Goal: Navigation & Orientation: Understand site structure

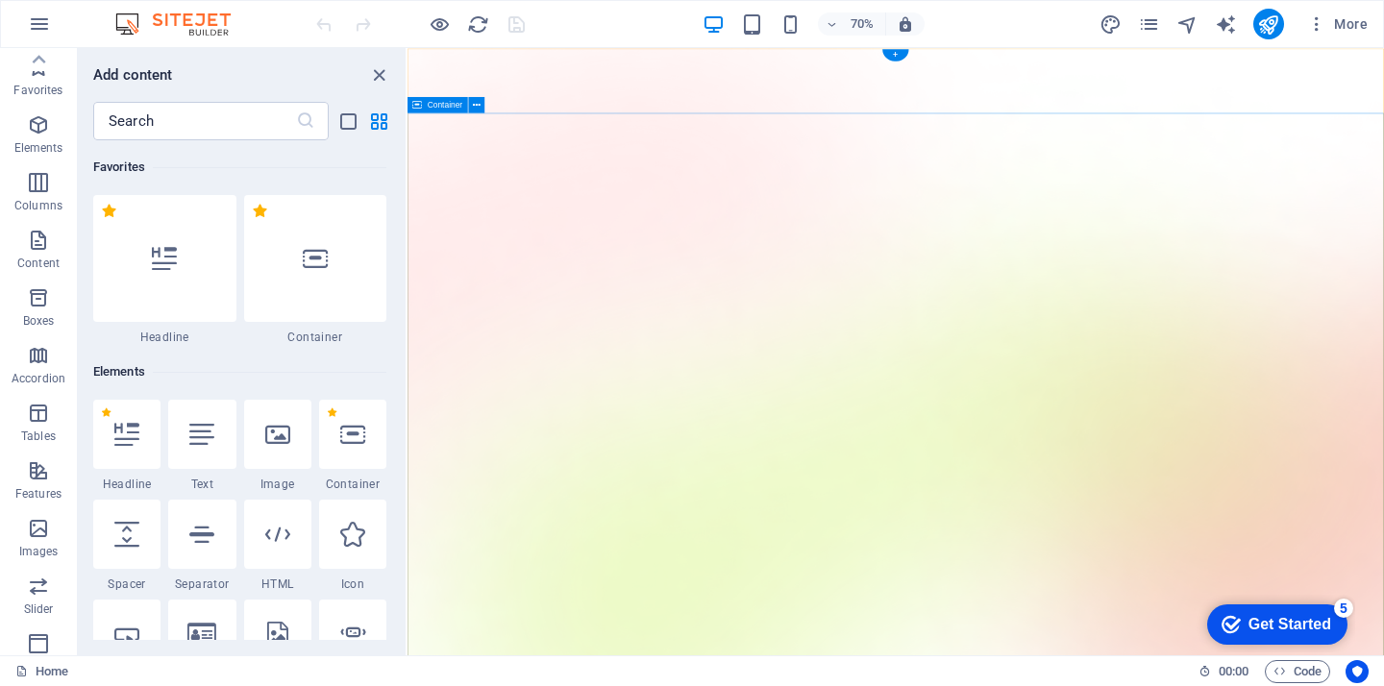
scroll to position [12725, 0]
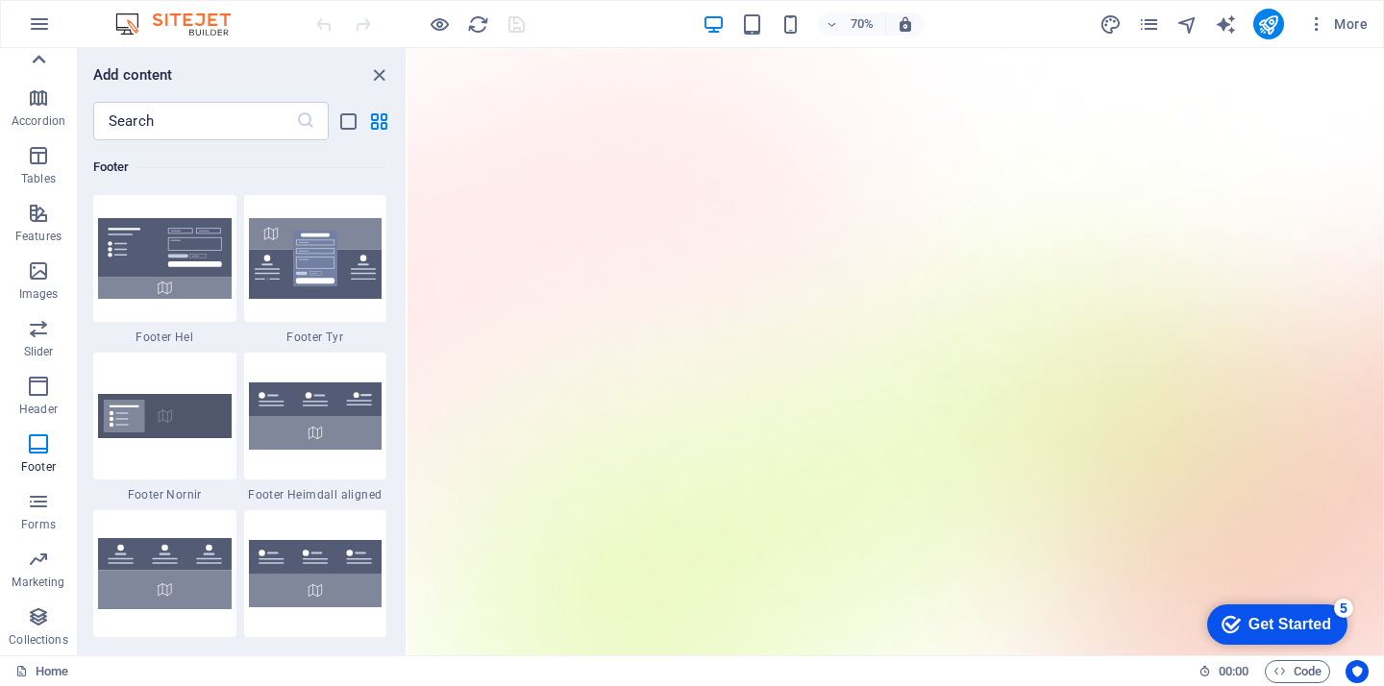
click at [38, 52] on icon at bounding box center [38, 59] width 27 height 27
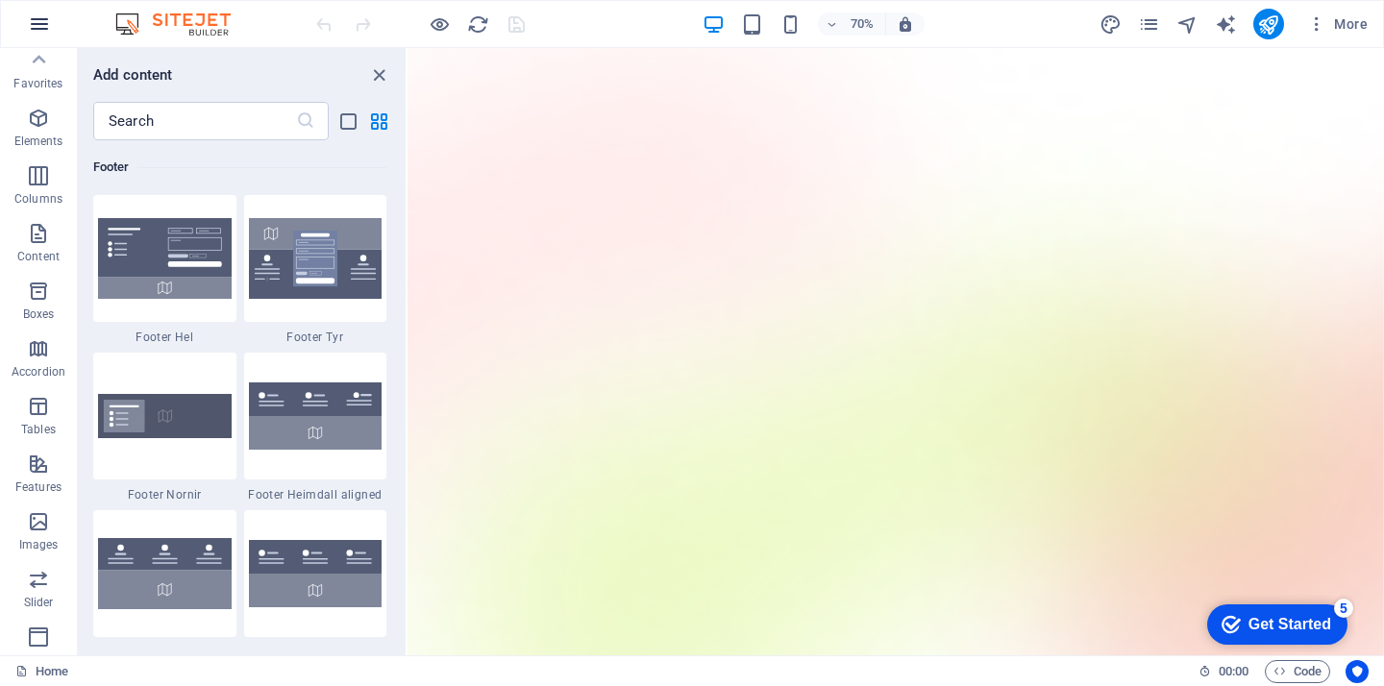
scroll to position [0, 0]
click at [41, 25] on icon "button" at bounding box center [39, 23] width 23 height 23
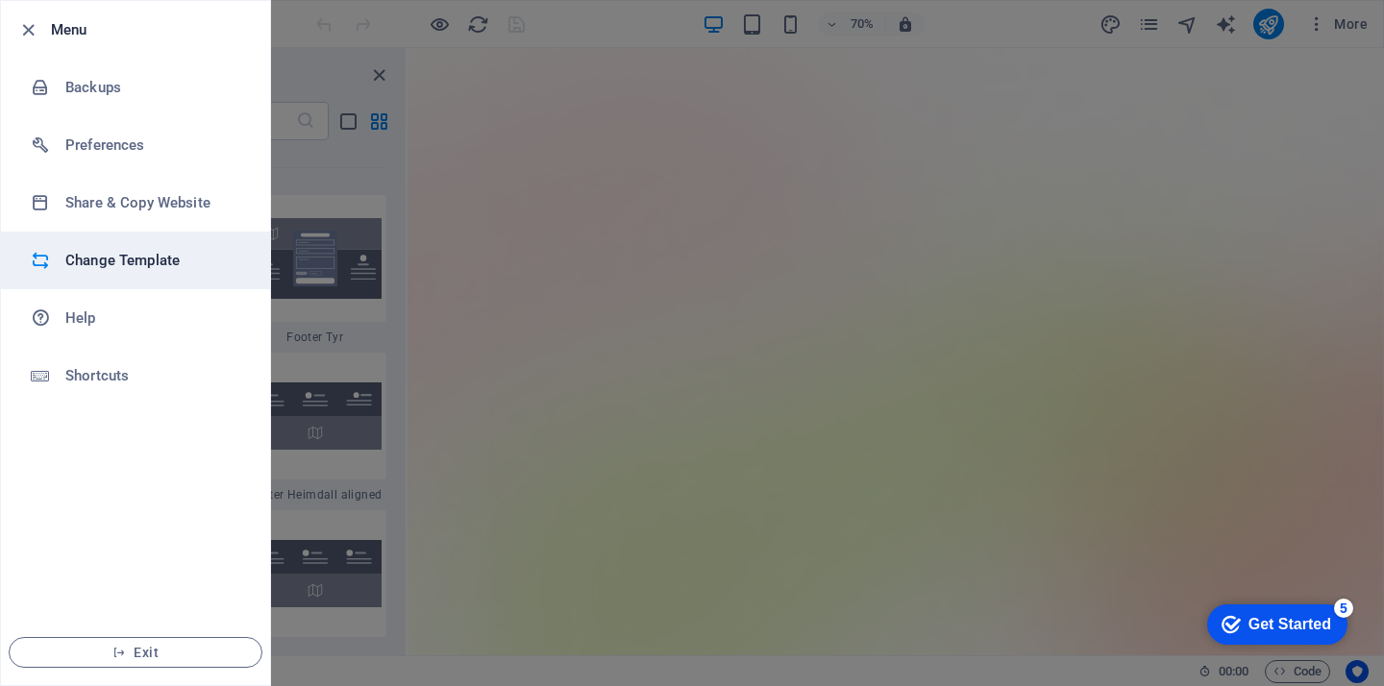
click at [99, 260] on h6 "Change Template" at bounding box center [154, 260] width 178 height 23
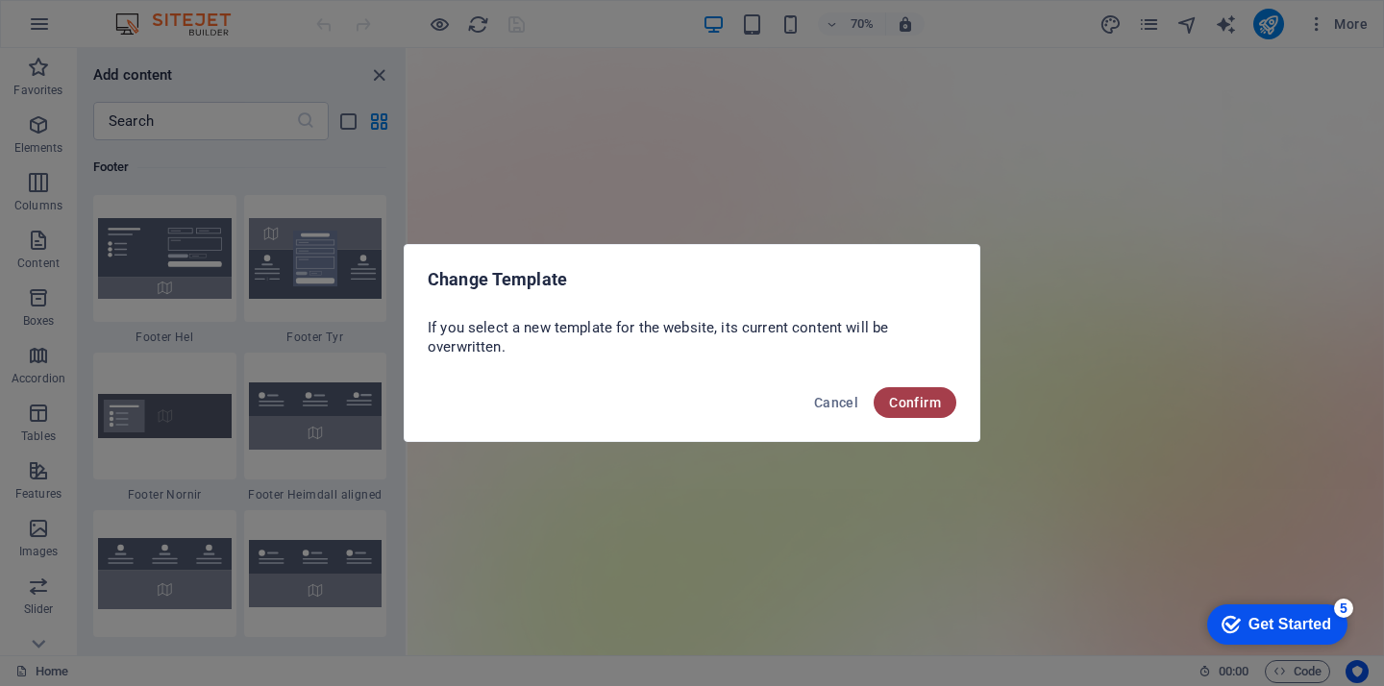
click at [914, 407] on span "Confirm" at bounding box center [915, 402] width 52 height 15
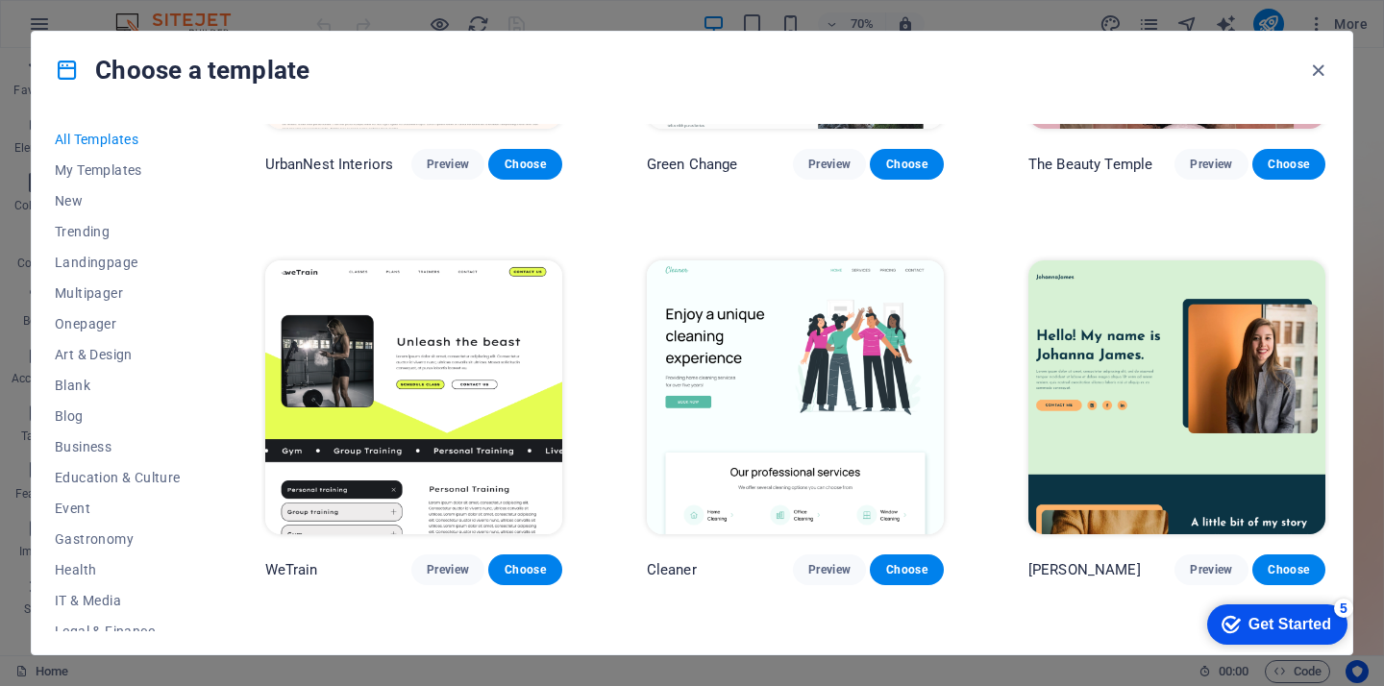
scroll to position [2309, 0]
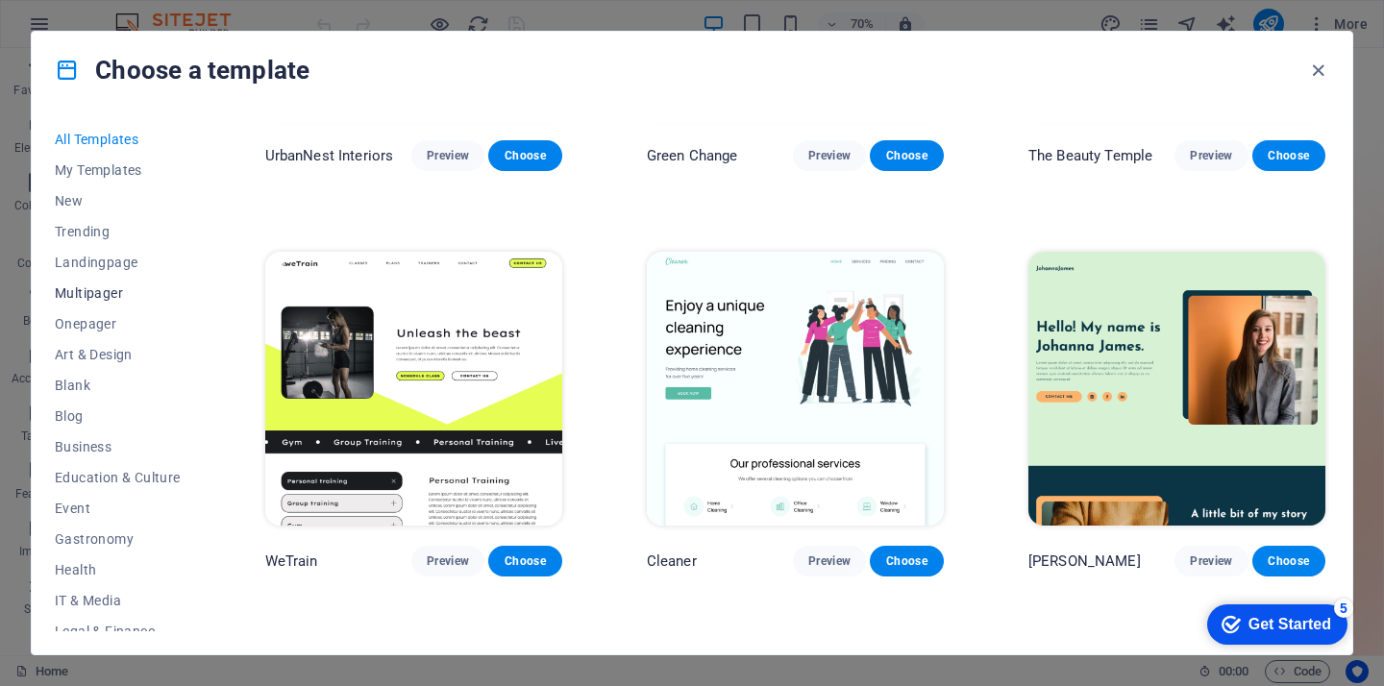
click at [78, 299] on span "Multipager" at bounding box center [118, 292] width 126 height 15
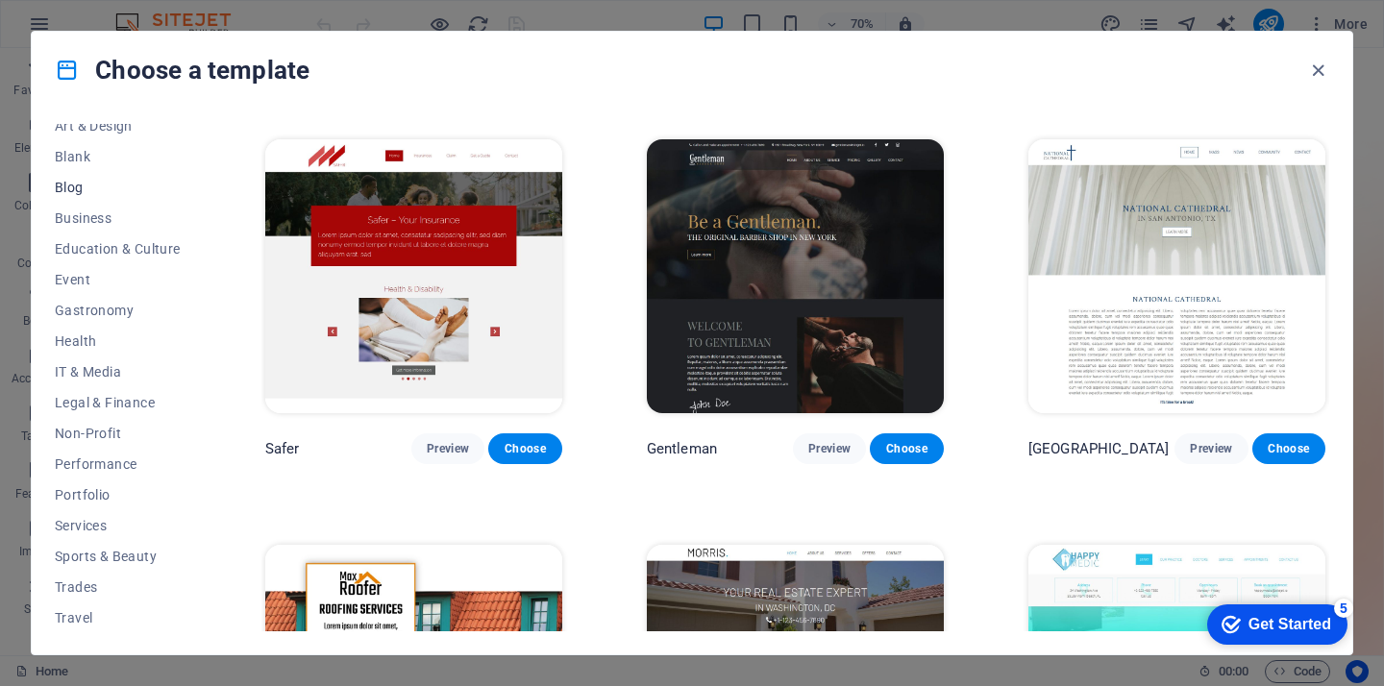
scroll to position [261, 0]
click at [83, 494] on span "Services" at bounding box center [118, 492] width 126 height 15
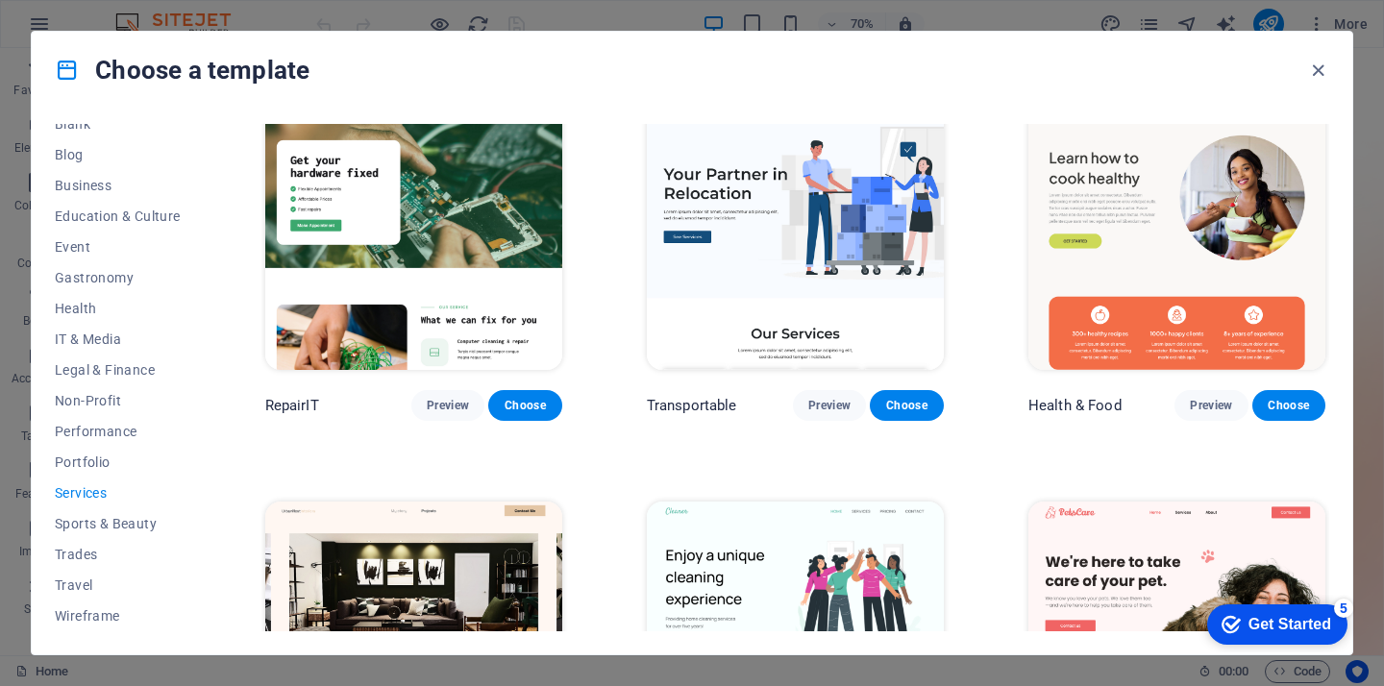
scroll to position [0, 0]
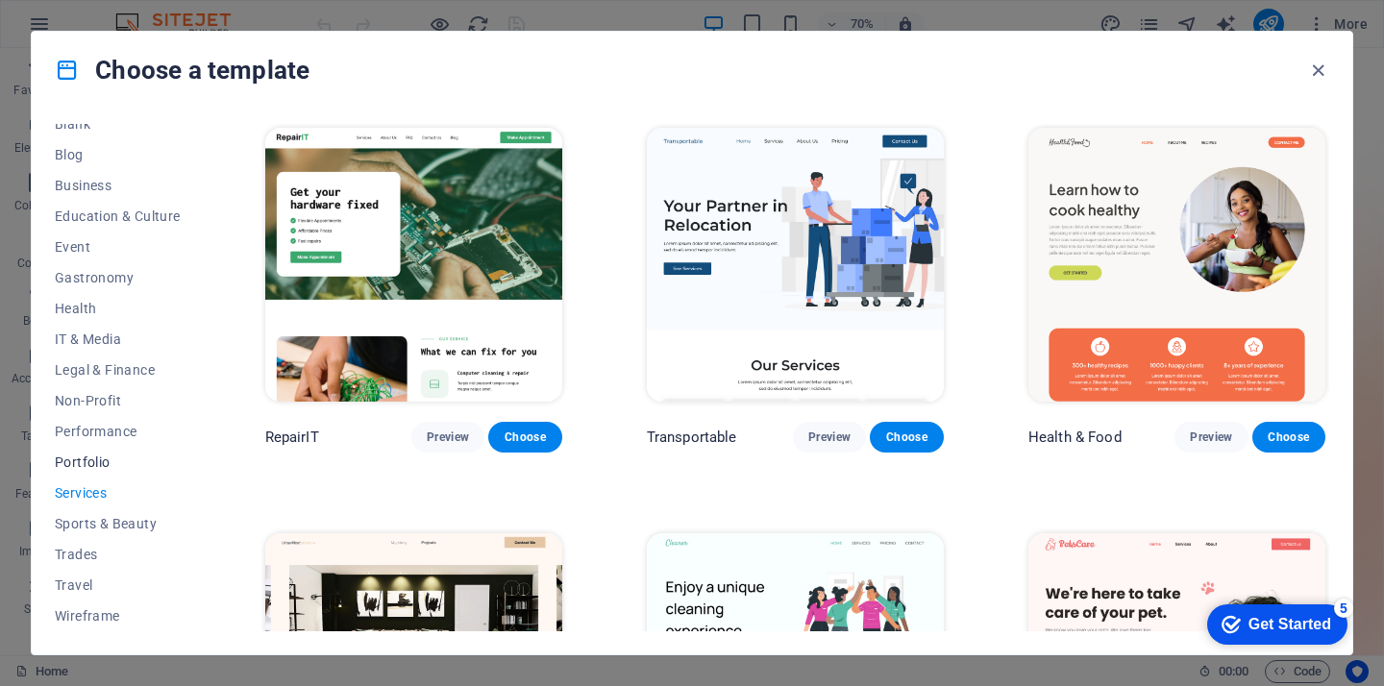
click at [80, 459] on span "Portfolio" at bounding box center [118, 462] width 126 height 15
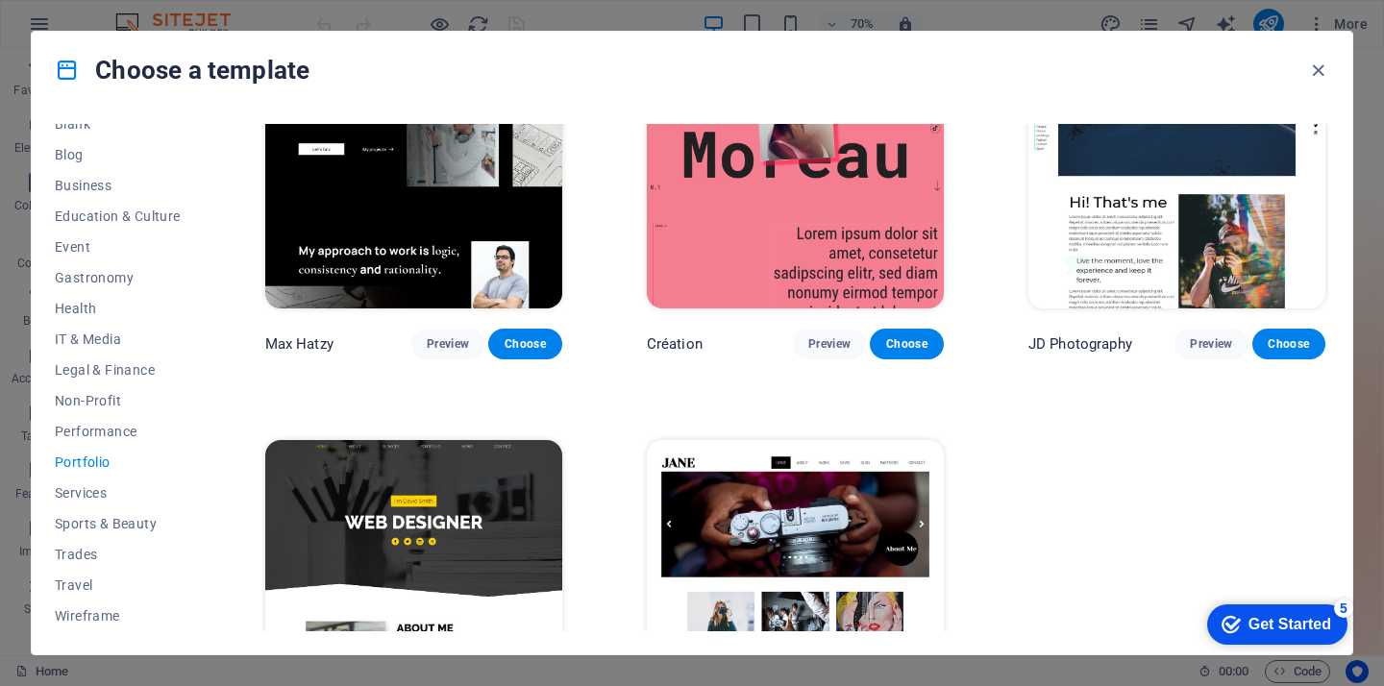
scroll to position [624, 0]
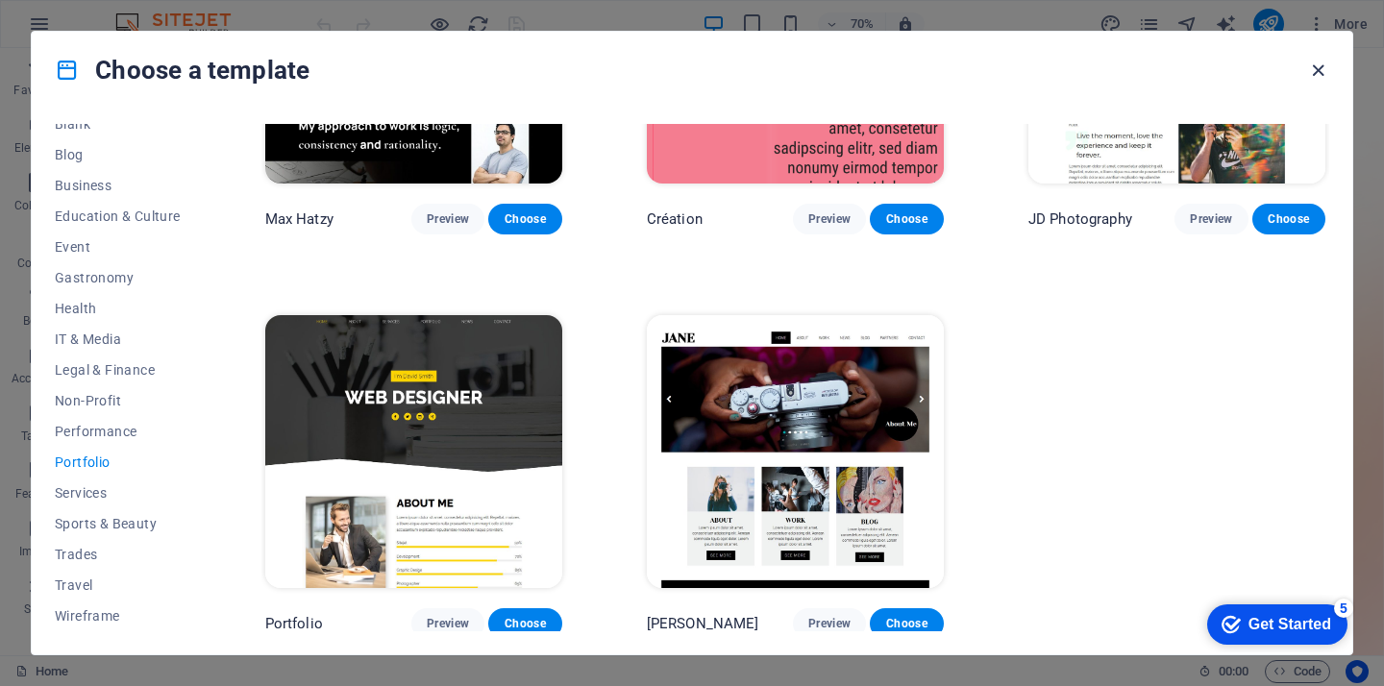
click at [1311, 71] on icon "button" at bounding box center [1318, 71] width 22 height 22
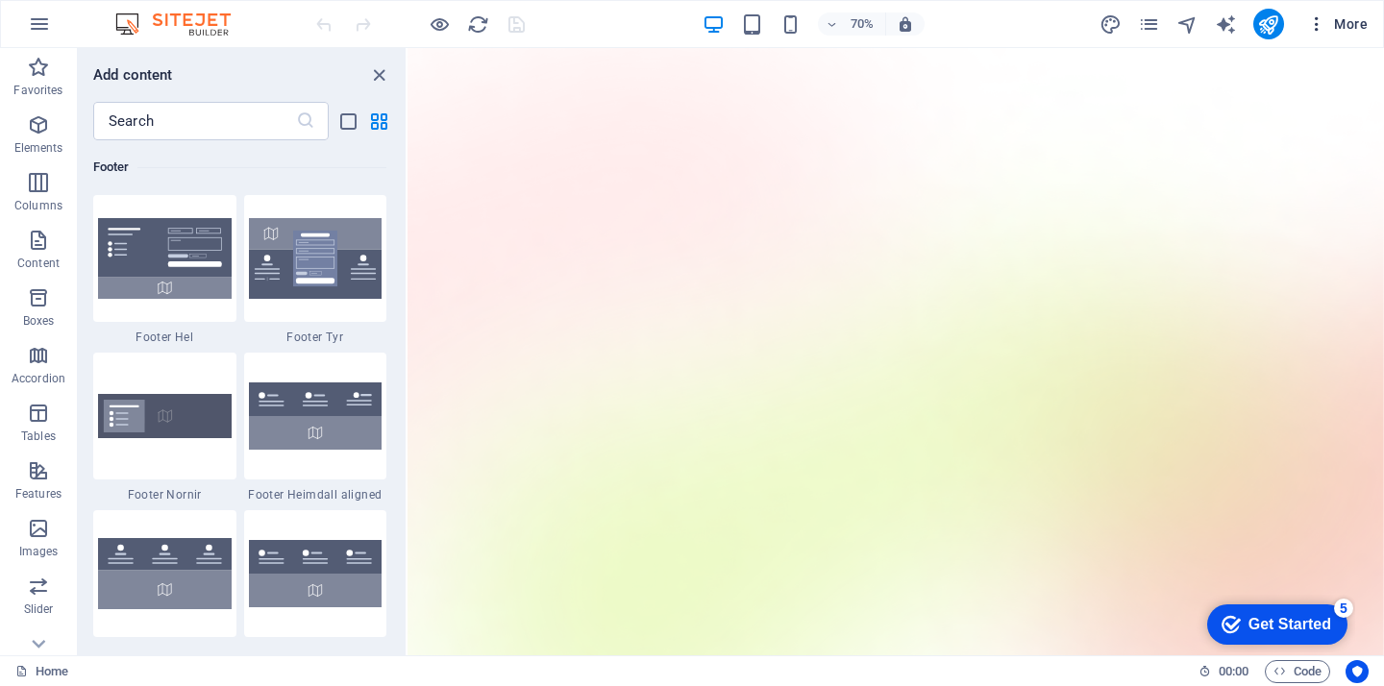
click at [1312, 30] on icon "button" at bounding box center [1316, 23] width 19 height 19
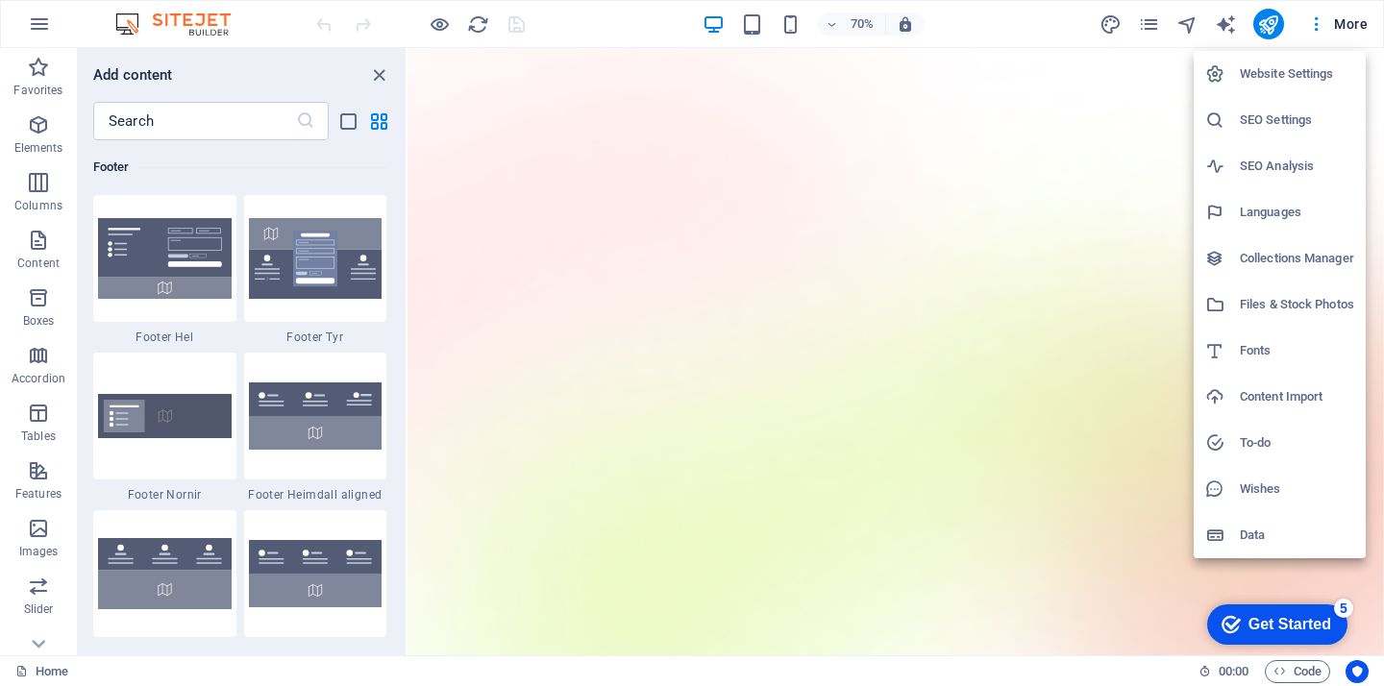
click at [30, 142] on div at bounding box center [692, 343] width 1384 height 686
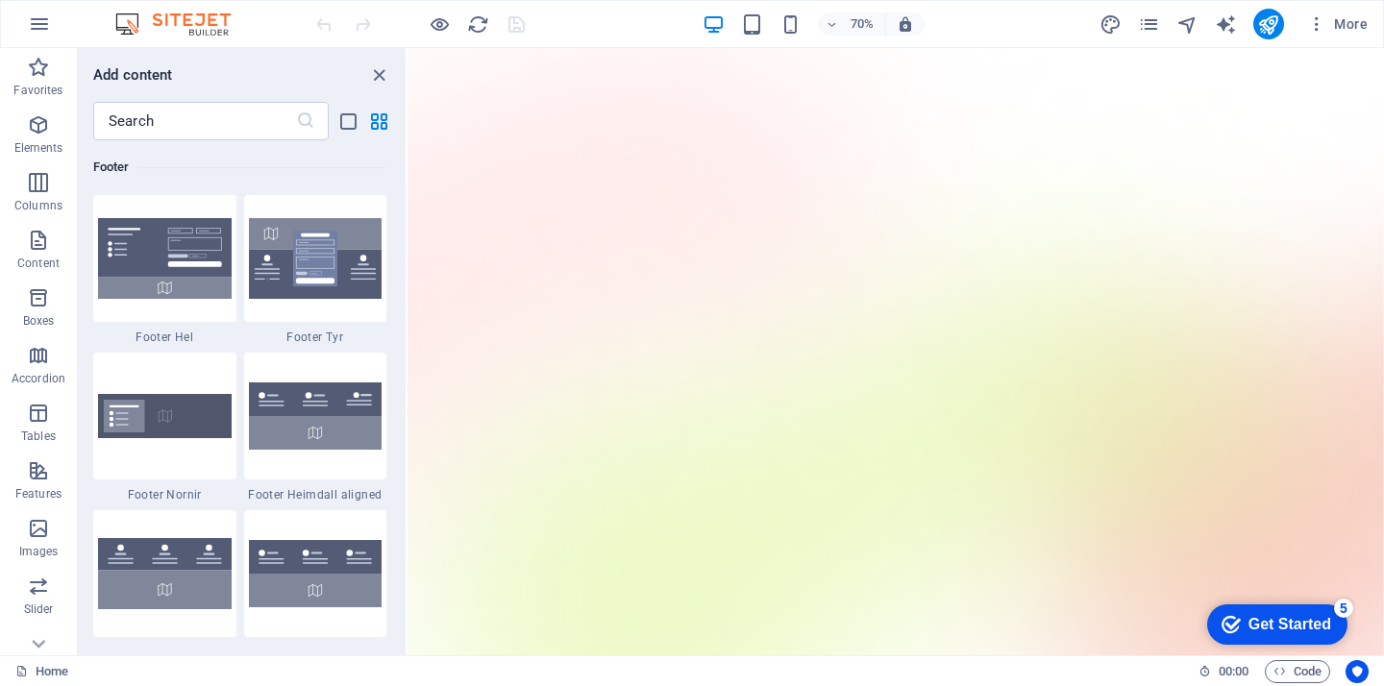
click at [35, 136] on icon "button" at bounding box center [38, 124] width 23 height 23
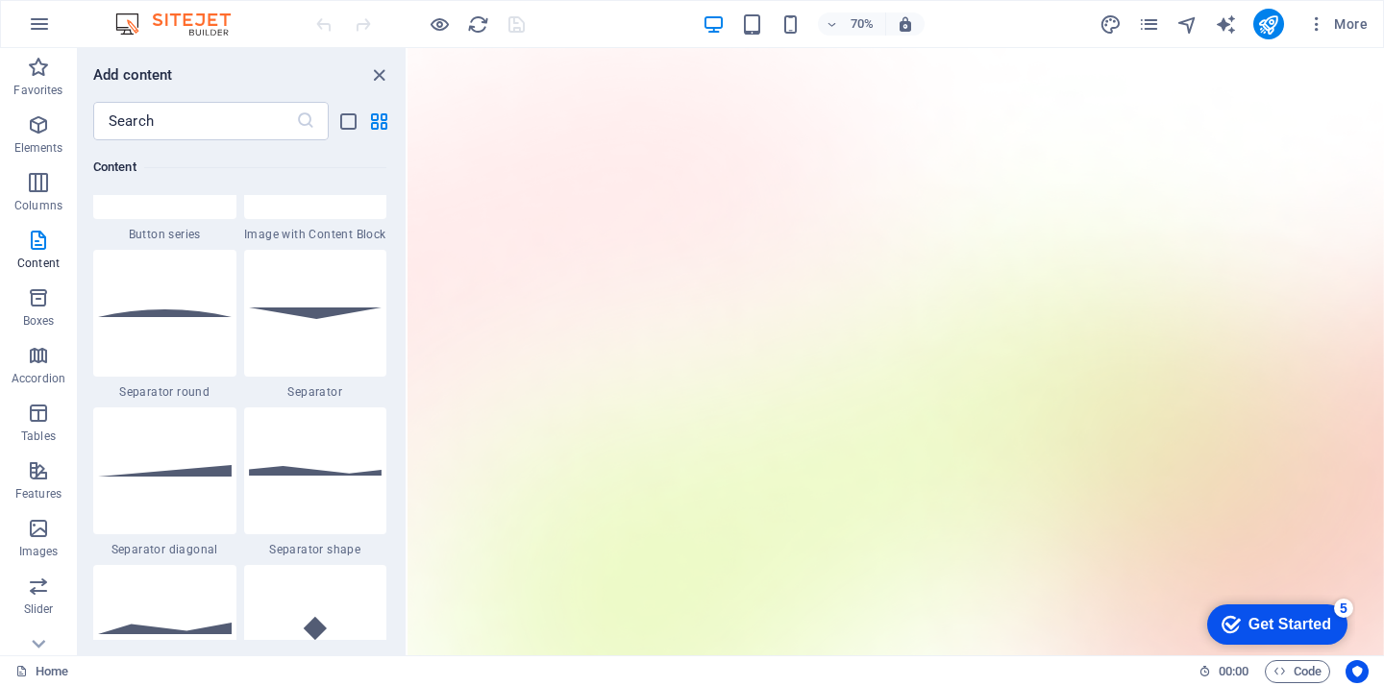
scroll to position [4604, 0]
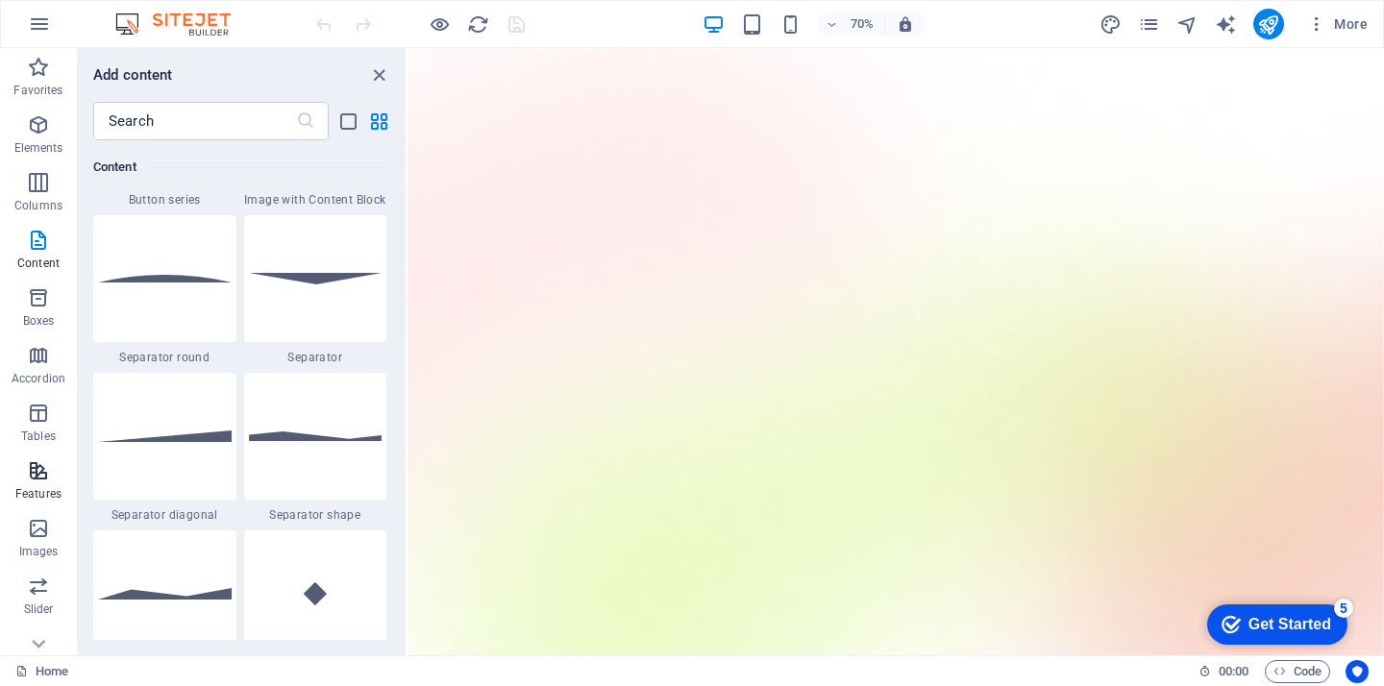
click at [36, 473] on icon "button" at bounding box center [38, 470] width 23 height 23
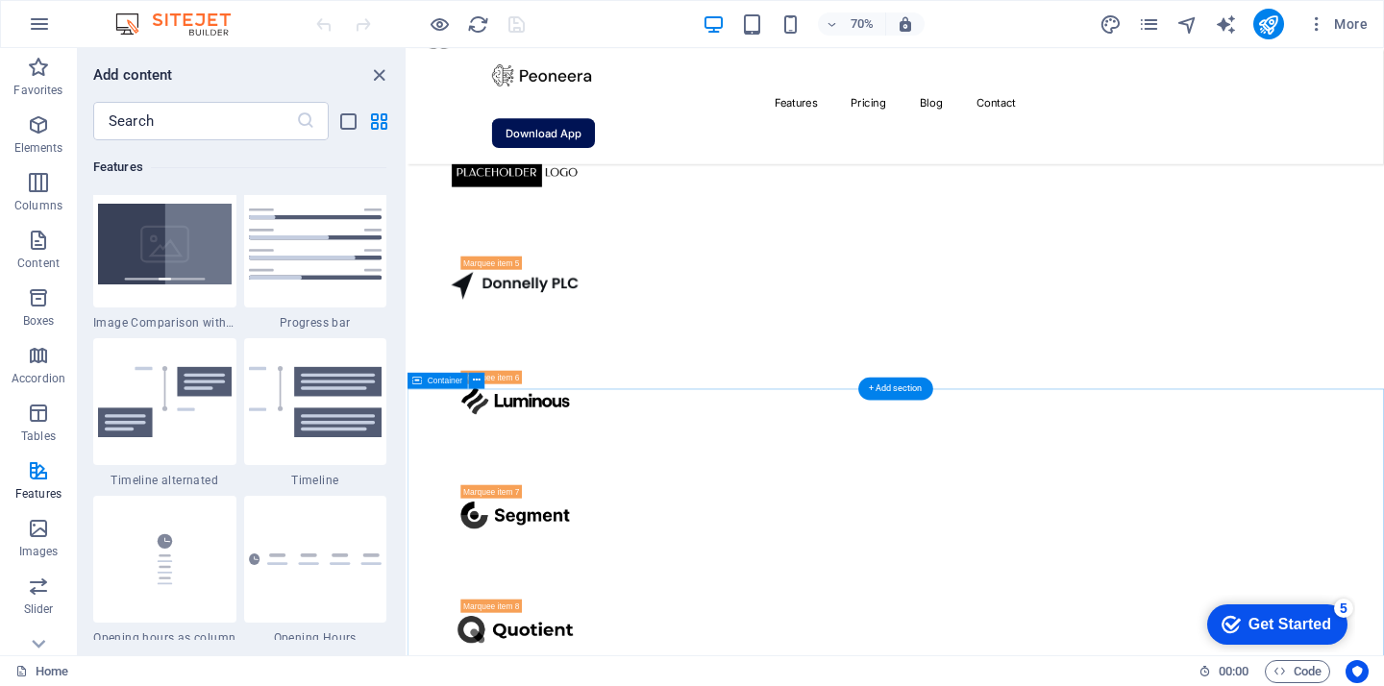
scroll to position [3537, 0]
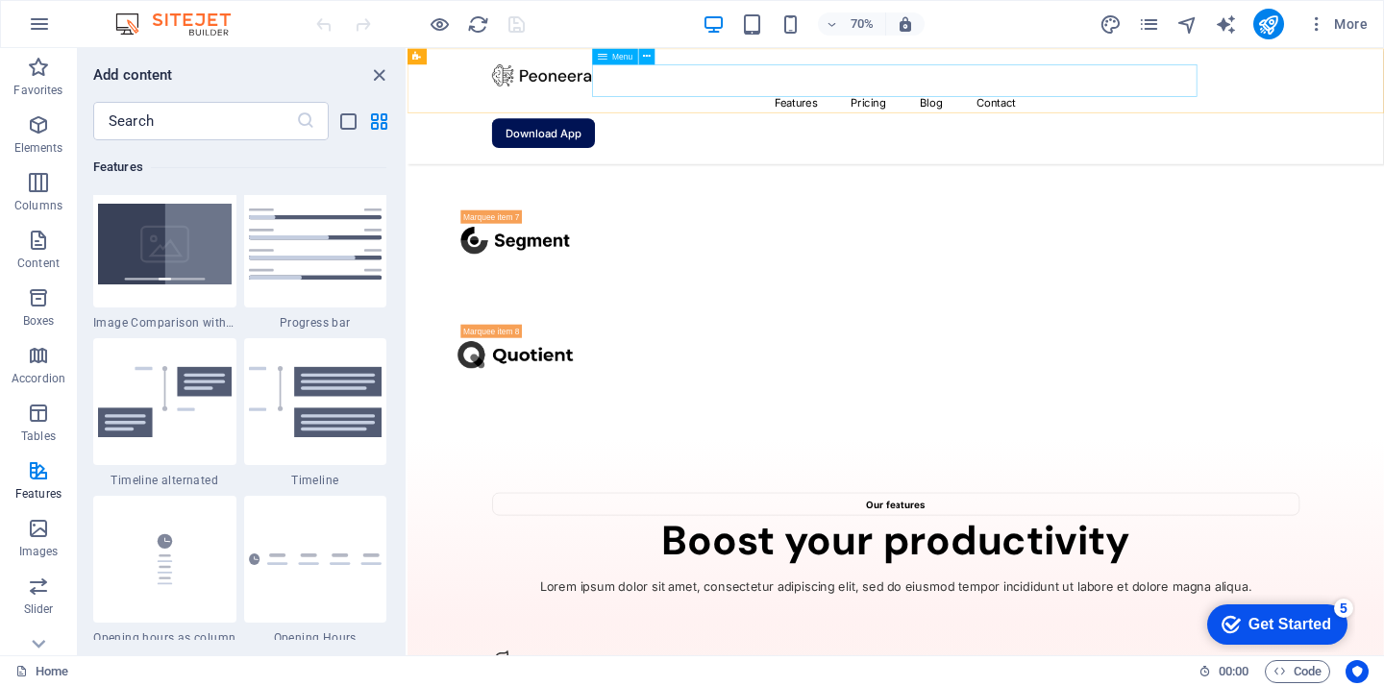
click at [962, 102] on nav "Features Pricing Blog Contact" at bounding box center [1105, 125] width 1153 height 46
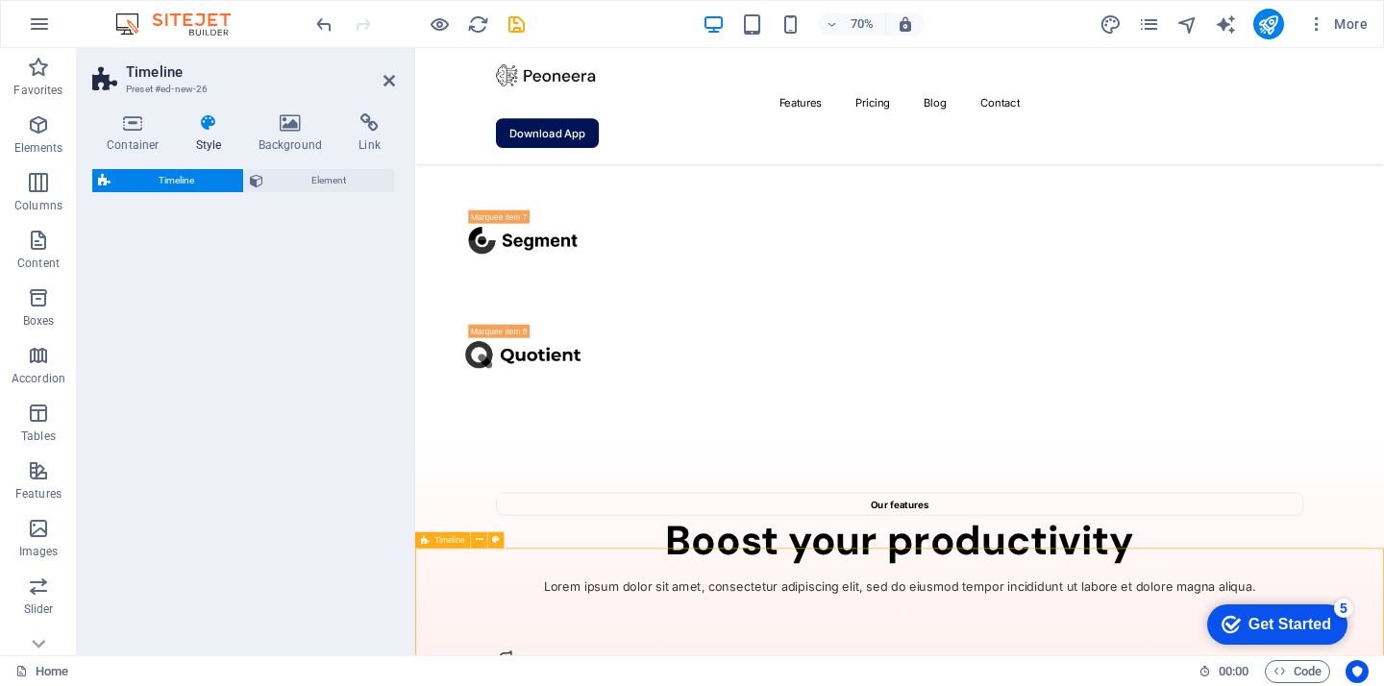
select select "rem"
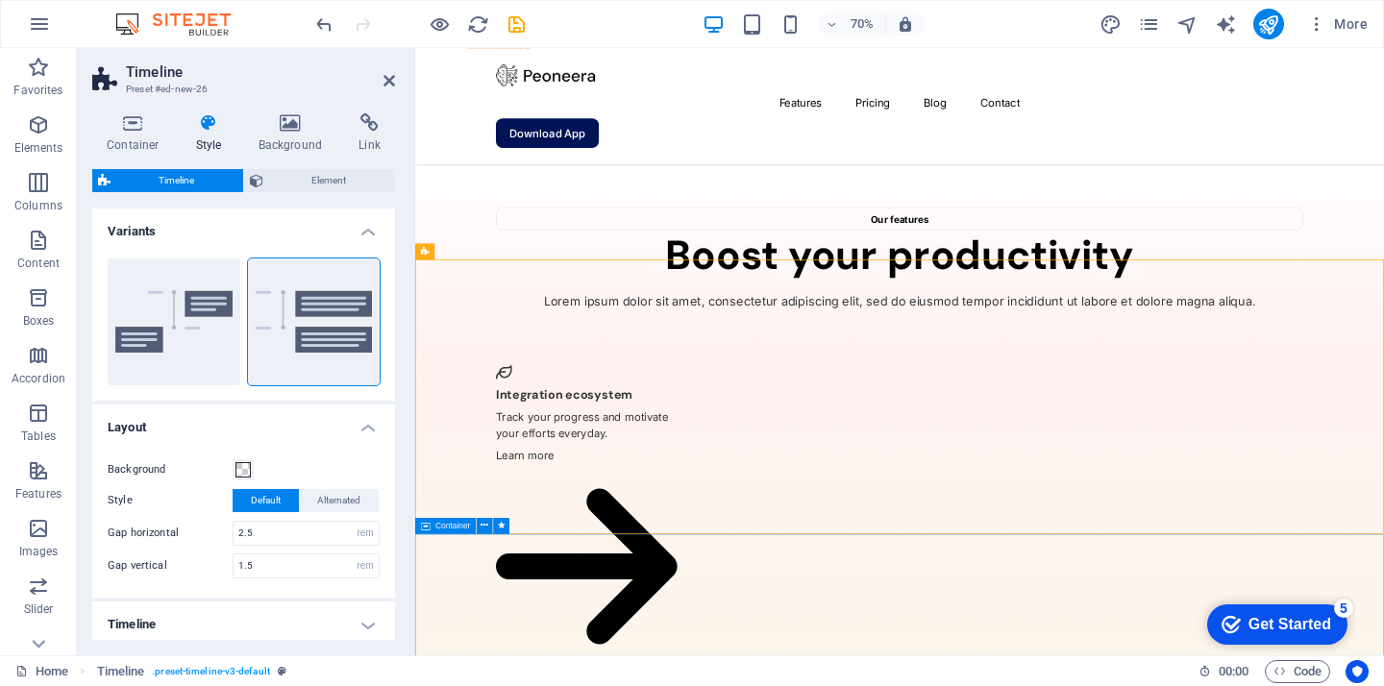
scroll to position [3933, 0]
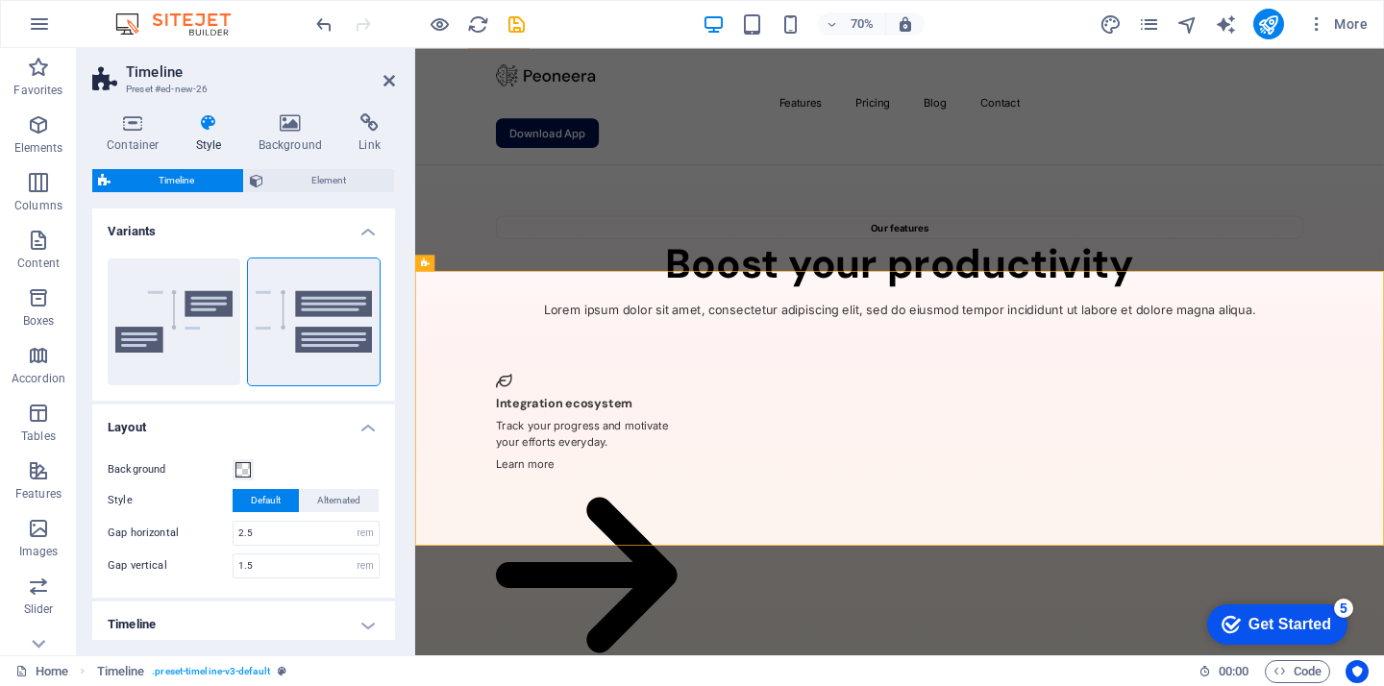
click at [394, 69] on h2 "Timeline" at bounding box center [260, 71] width 269 height 17
click at [385, 91] on header "Timeline Preset #ed-new-26" at bounding box center [243, 73] width 303 height 50
click at [392, 80] on icon at bounding box center [390, 80] width 12 height 15
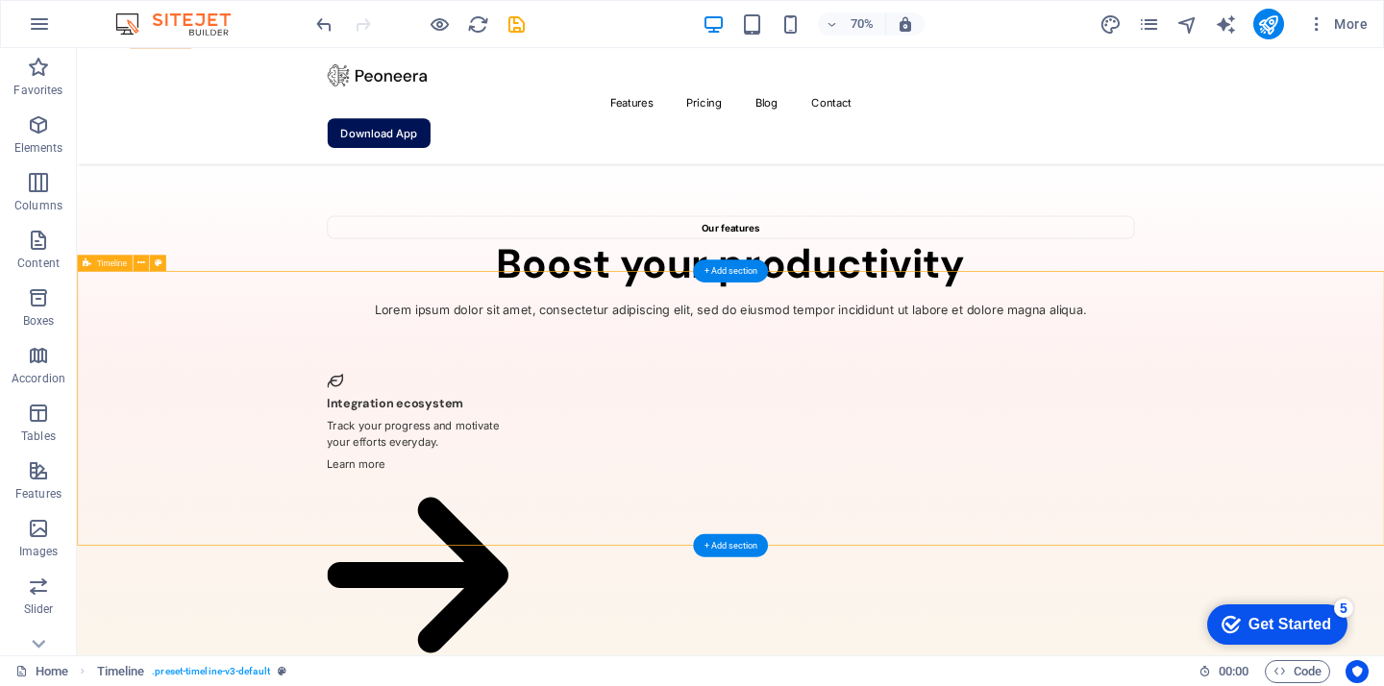
click at [136, 262] on button at bounding box center [141, 263] width 16 height 16
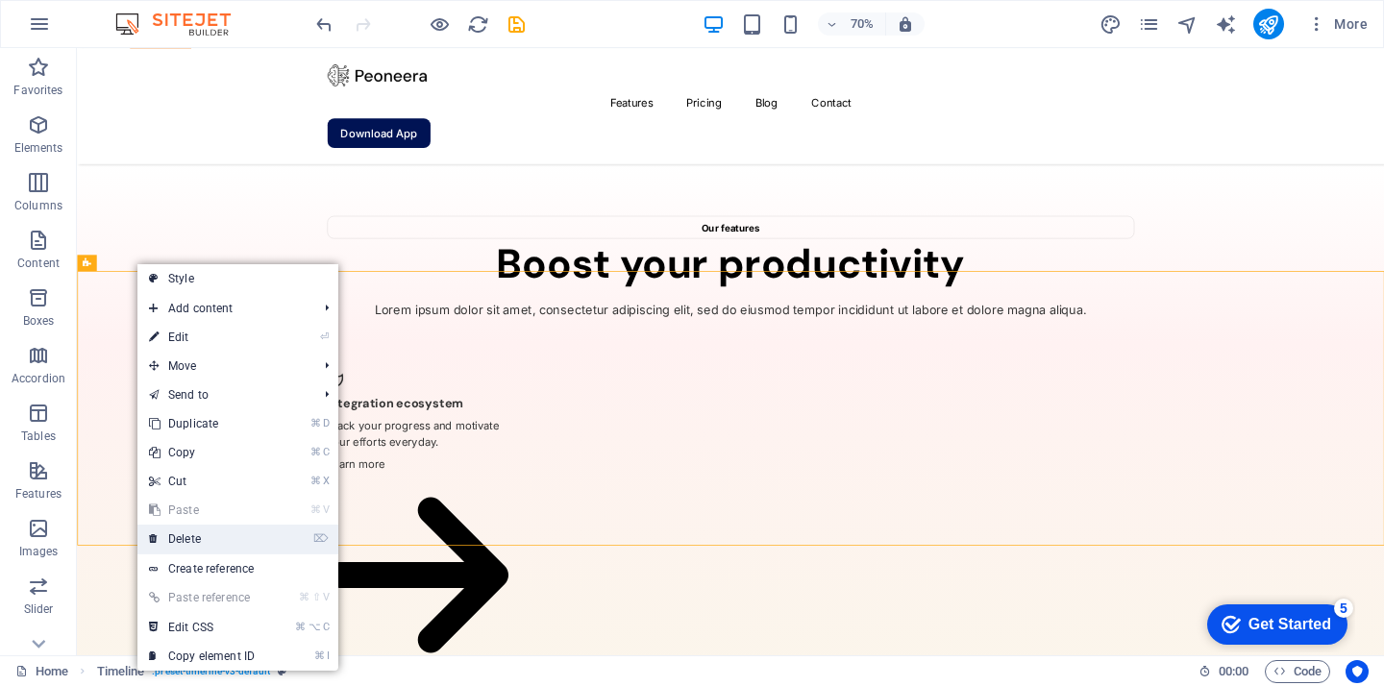
click at [219, 533] on link "⌦ Delete" at bounding box center [201, 539] width 129 height 29
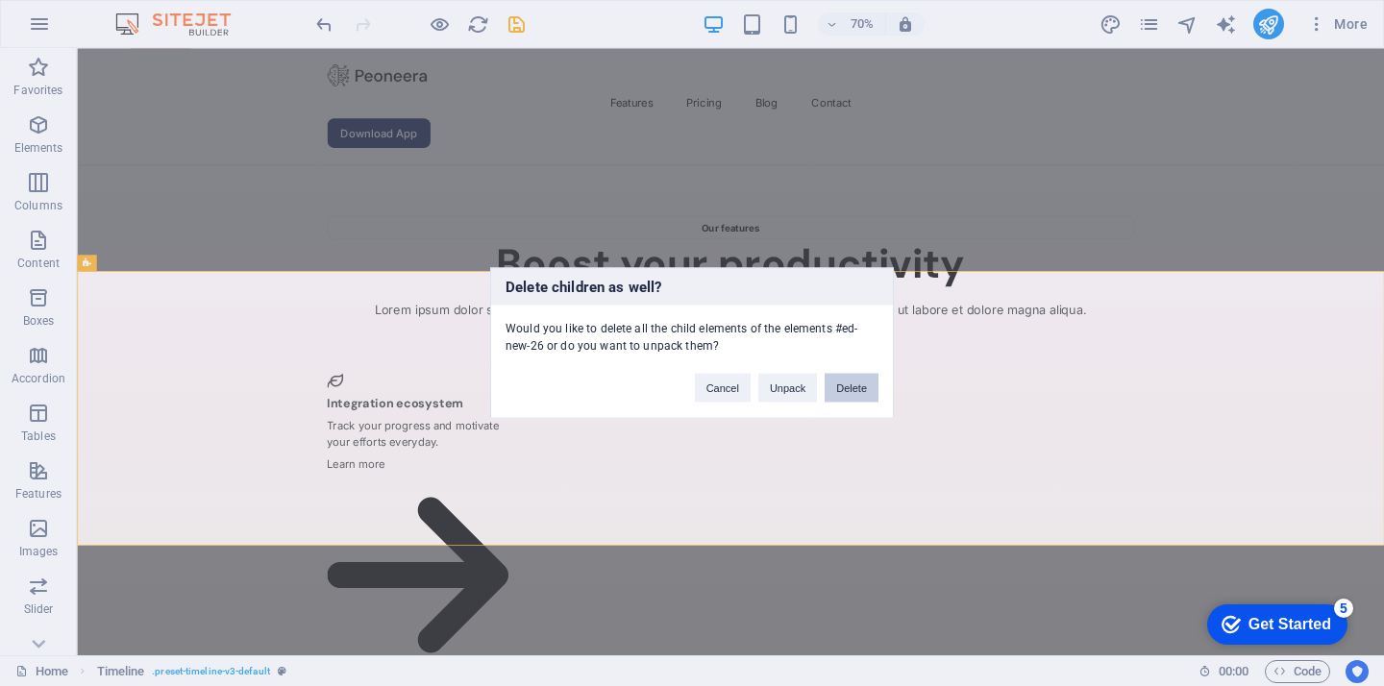
click at [855, 385] on button "Delete" at bounding box center [852, 388] width 54 height 29
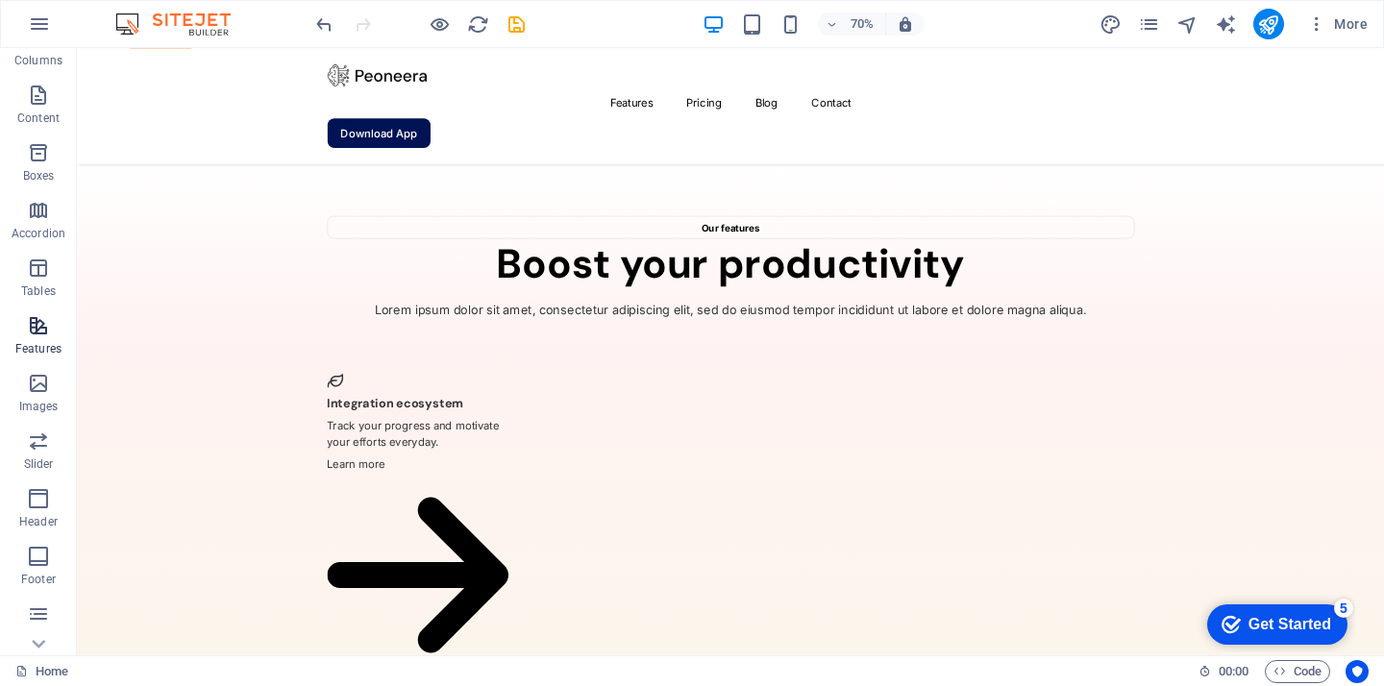
scroll to position [153, 0]
click at [39, 391] on p "Images" at bounding box center [38, 398] width 39 height 15
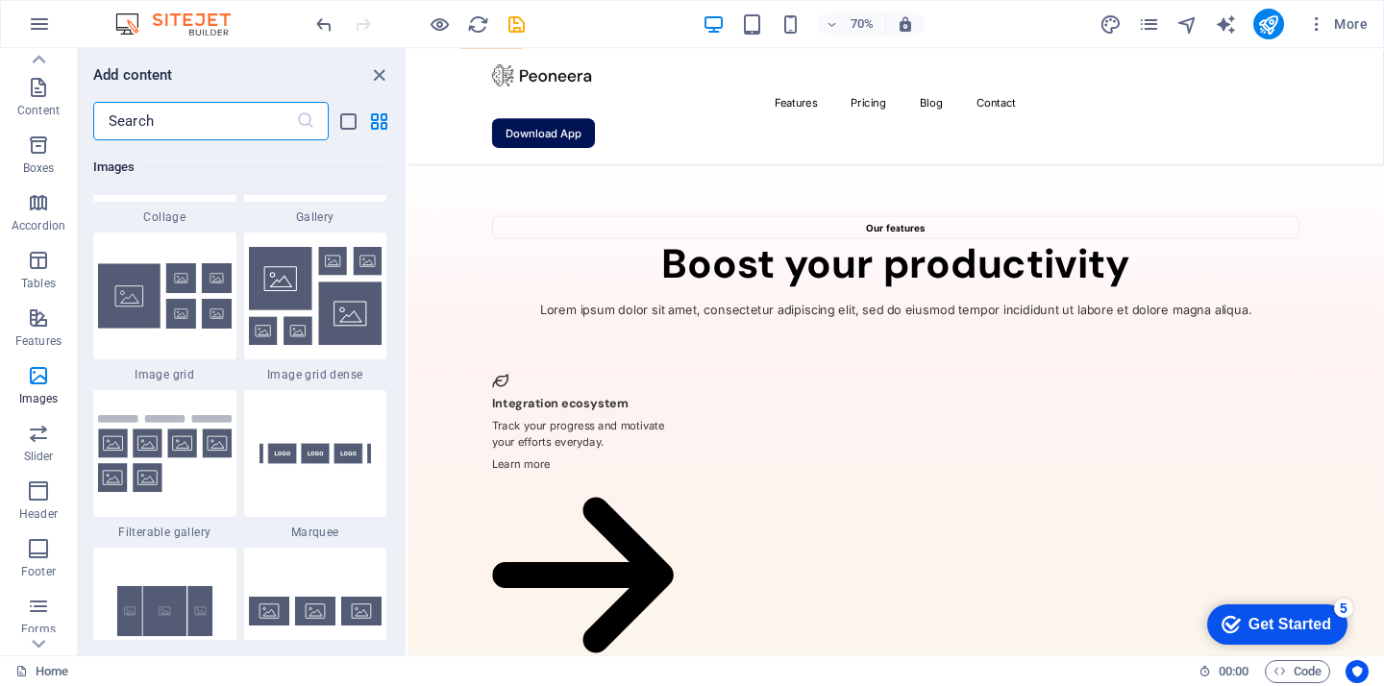
scroll to position [10128, 0]
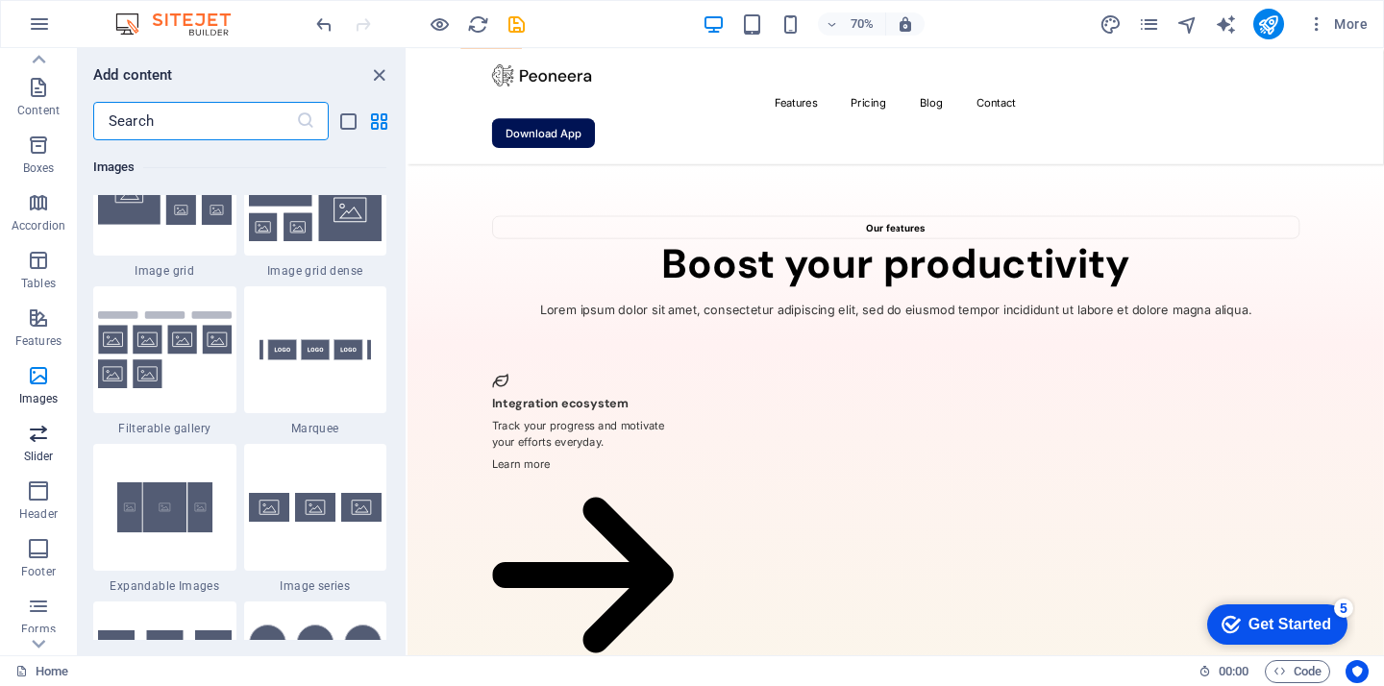
click at [34, 453] on p "Slider" at bounding box center [39, 456] width 30 height 15
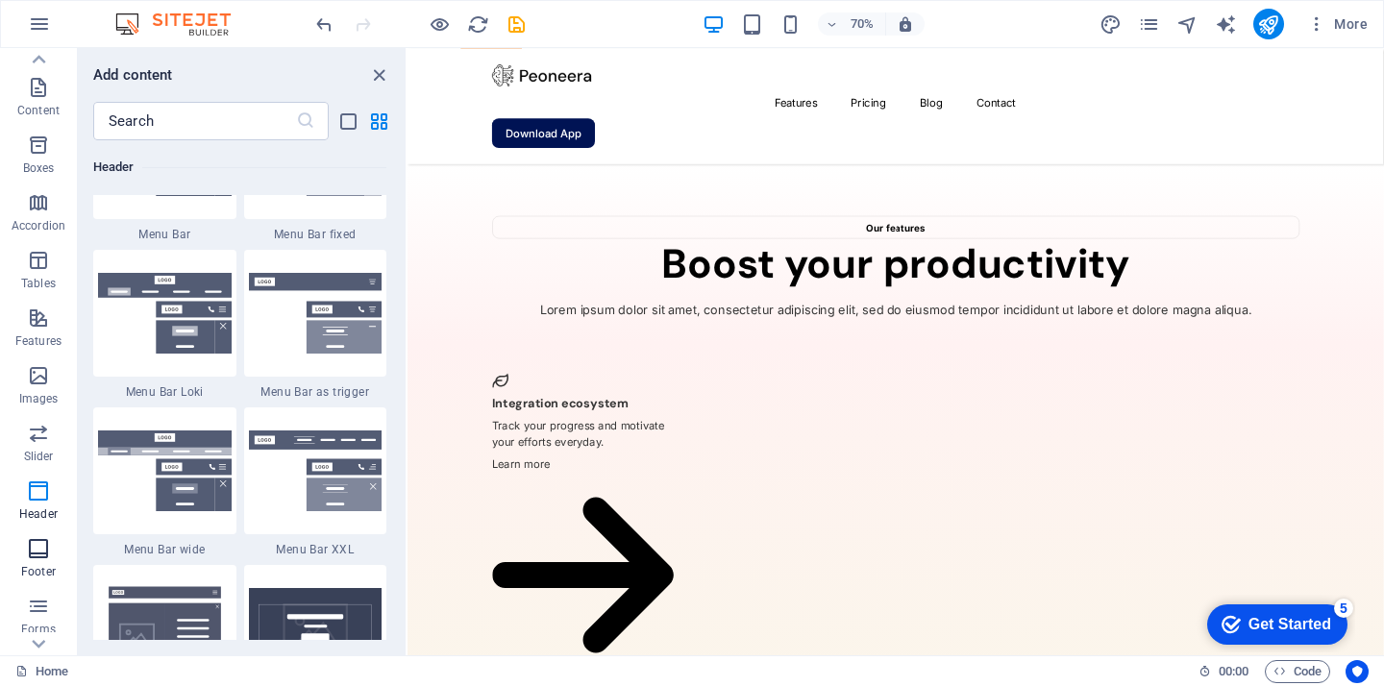
scroll to position [258, 0]
click at [32, 569] on icon "button" at bounding box center [38, 559] width 23 height 23
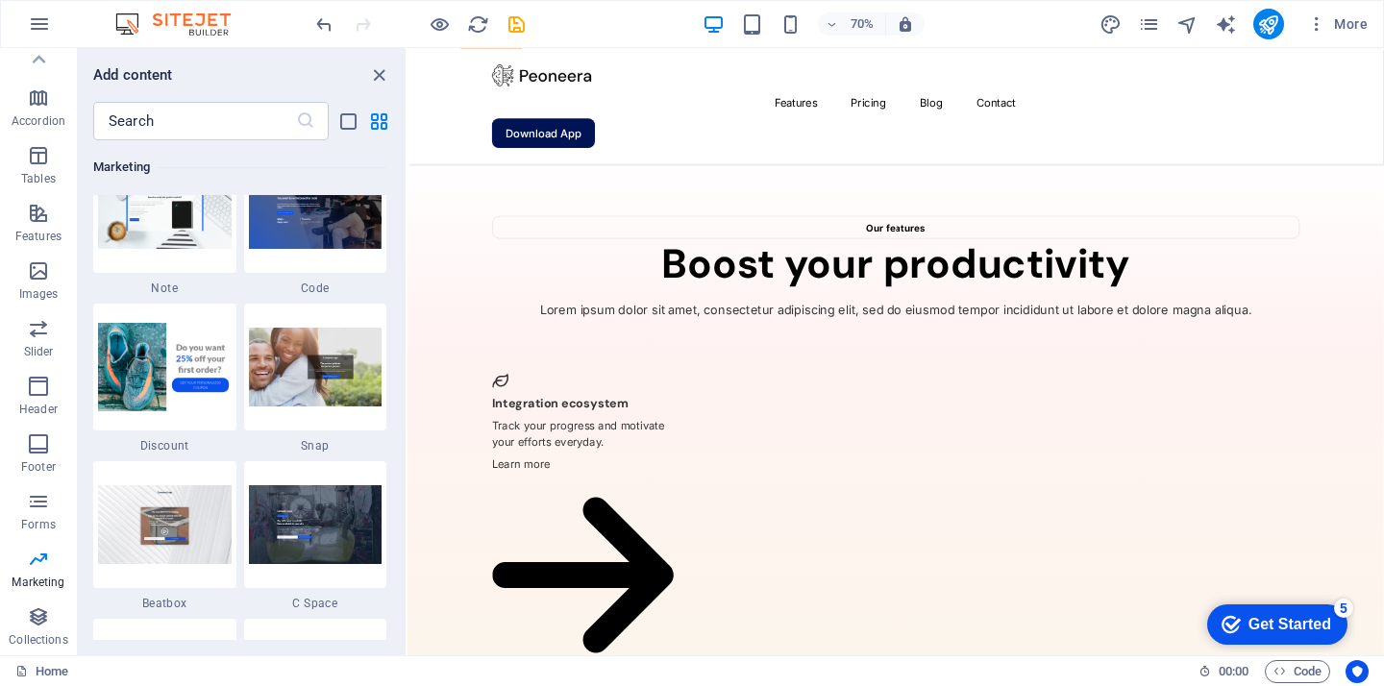
scroll to position [16810, 0]
click at [31, 613] on icon "button" at bounding box center [38, 617] width 23 height 23
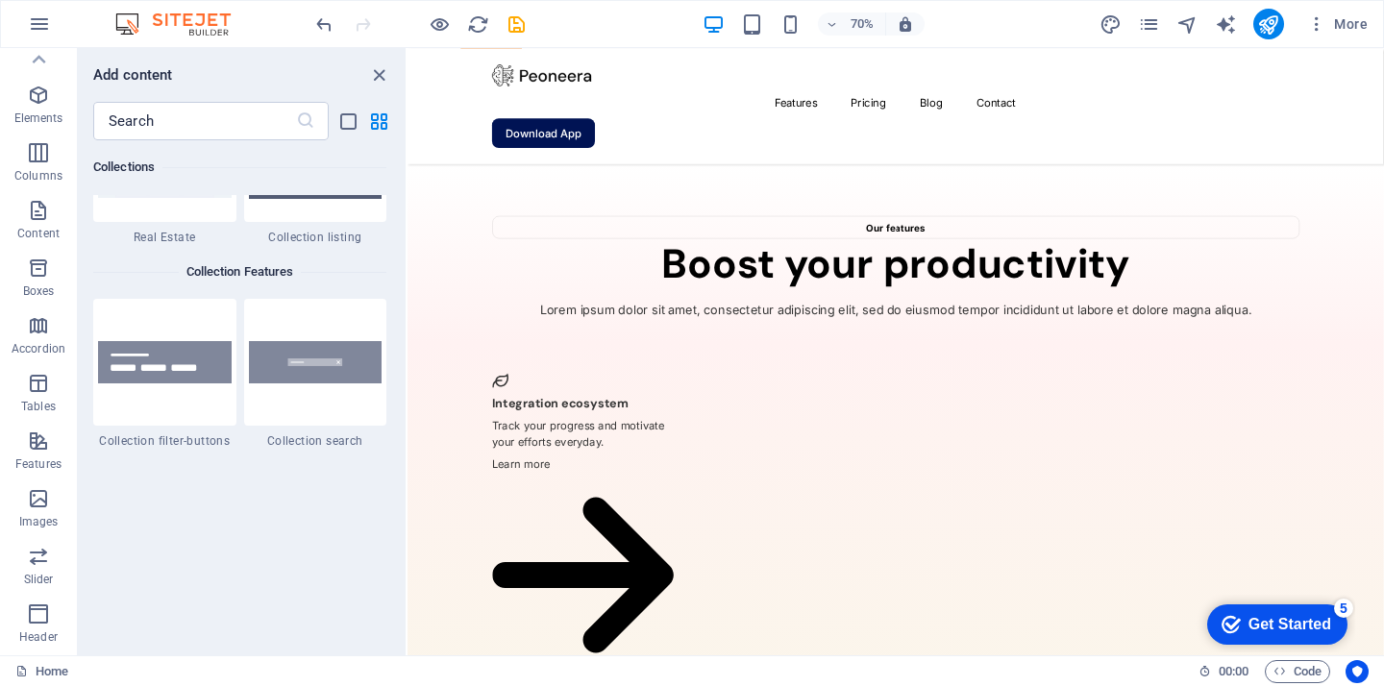
scroll to position [7, 0]
click at [39, 370] on p "Accordion" at bounding box center [39, 371] width 54 height 15
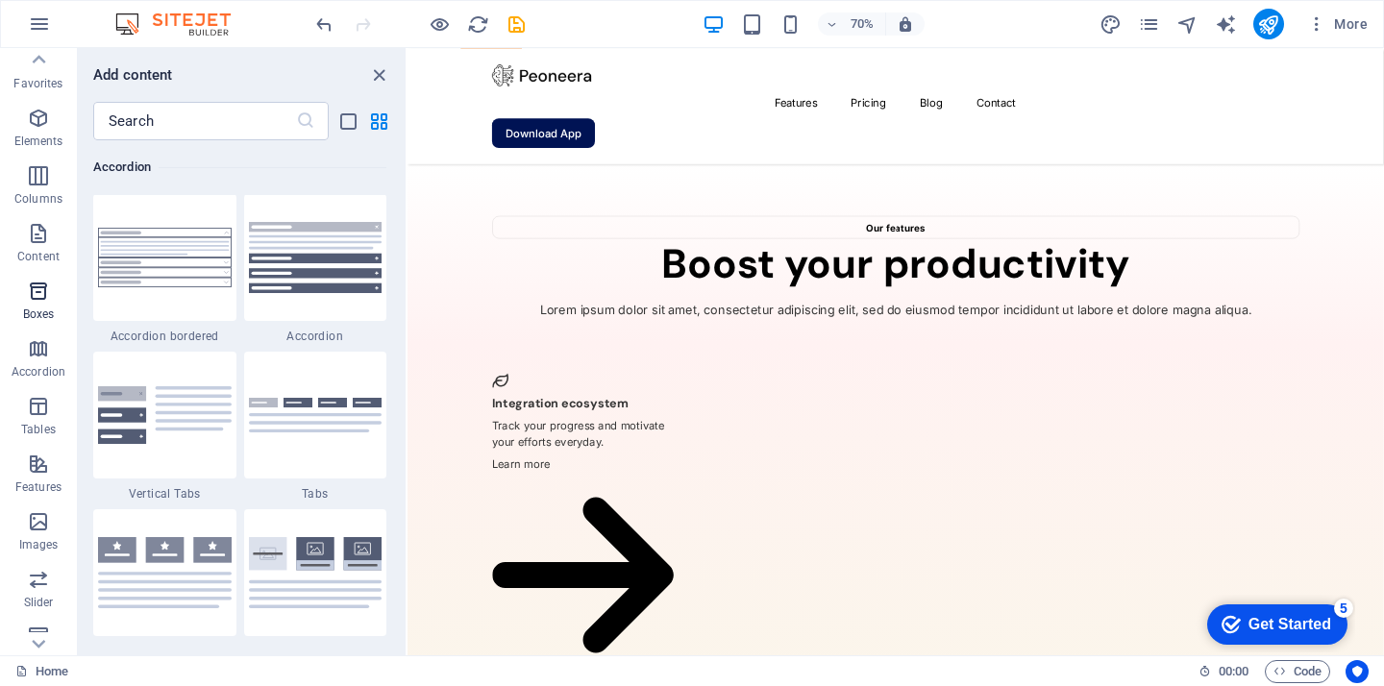
click at [38, 295] on icon "button" at bounding box center [38, 291] width 23 height 23
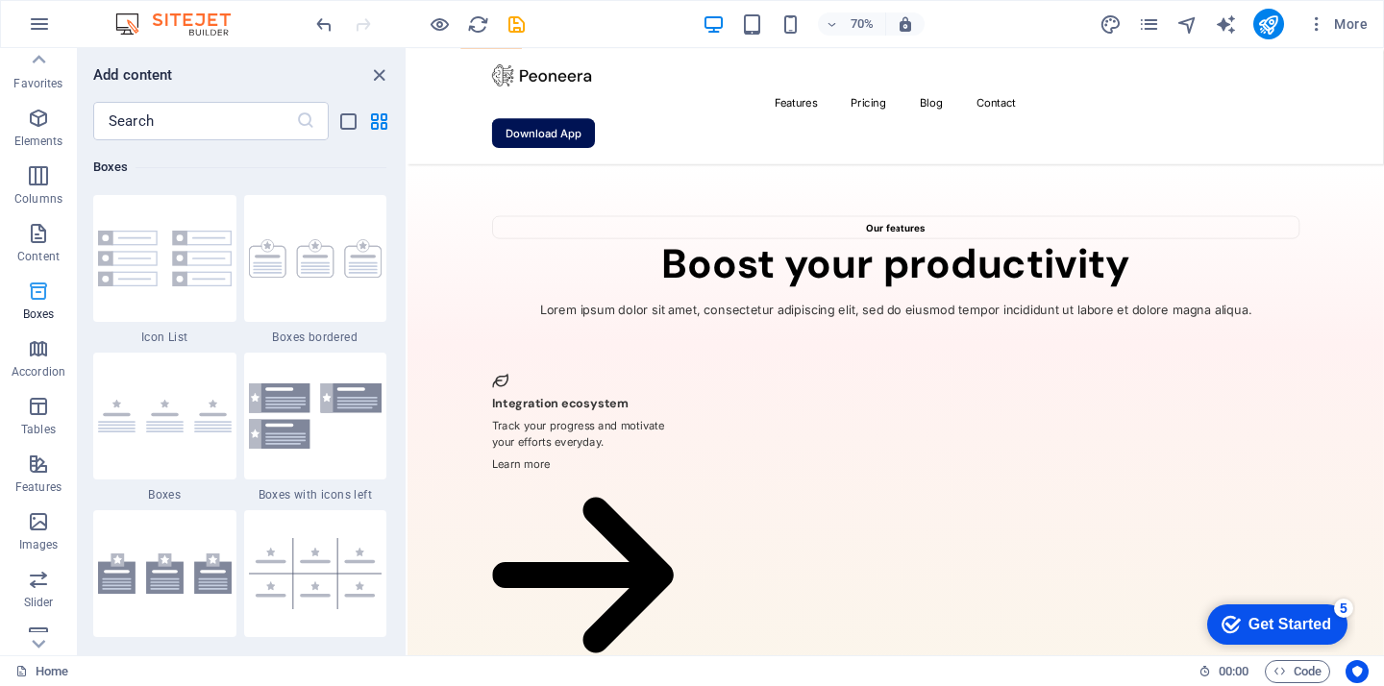
scroll to position [0, 0]
click at [30, 256] on p "Content" at bounding box center [38, 263] width 42 height 15
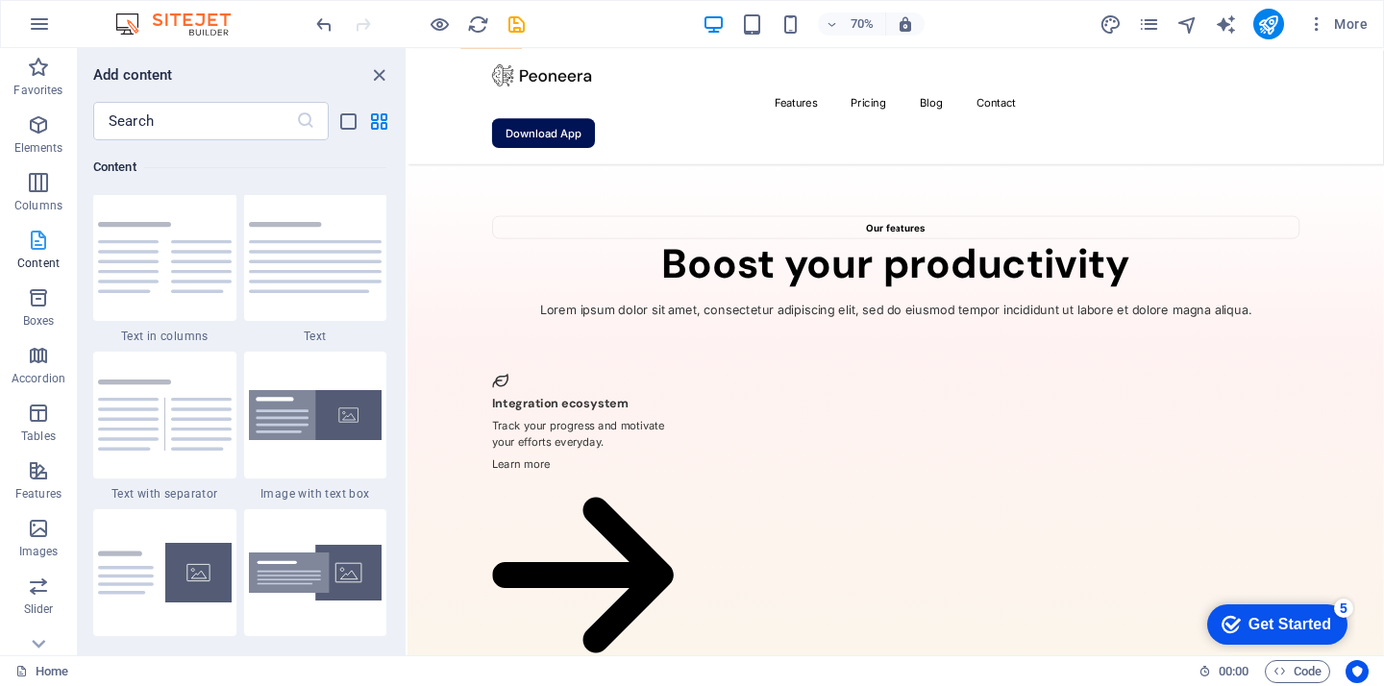
scroll to position [3363, 0]
click at [344, 126] on icon "list-view" at bounding box center [348, 122] width 22 height 22
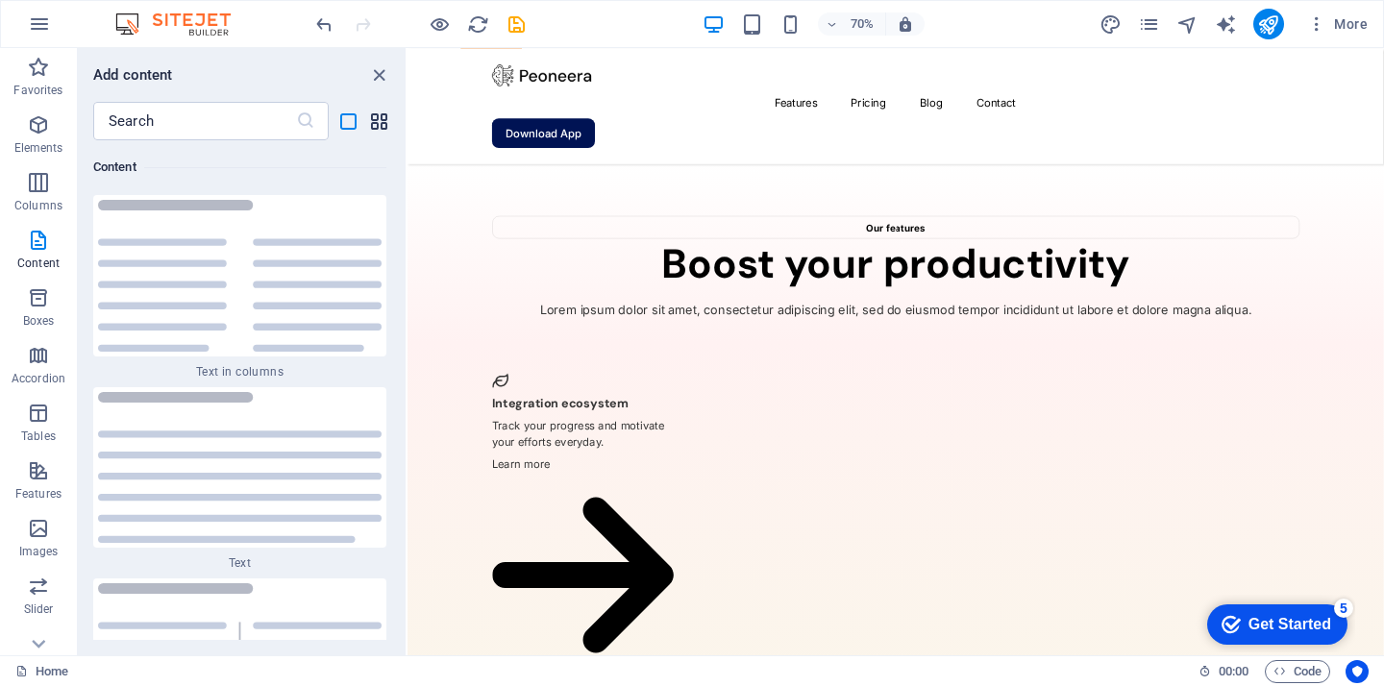
click at [373, 123] on icon "grid-view" at bounding box center [379, 122] width 22 height 22
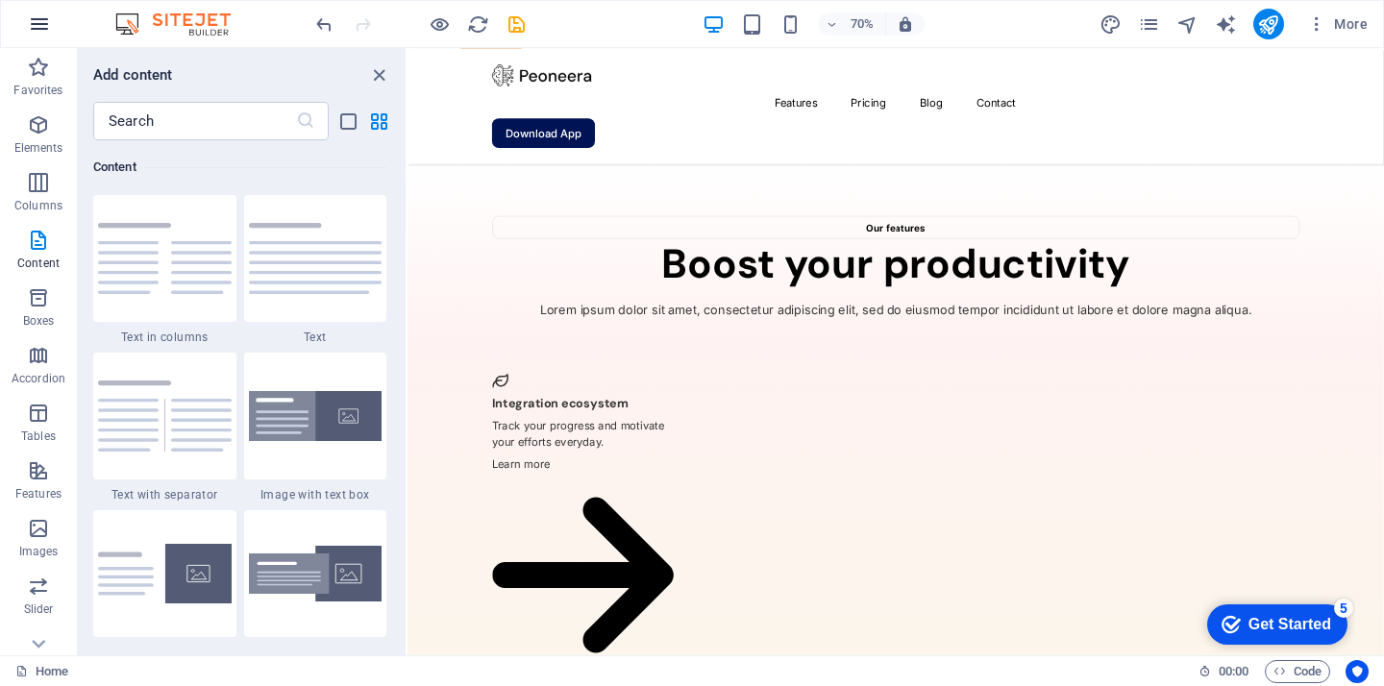
click at [40, 22] on icon "button" at bounding box center [39, 23] width 23 height 23
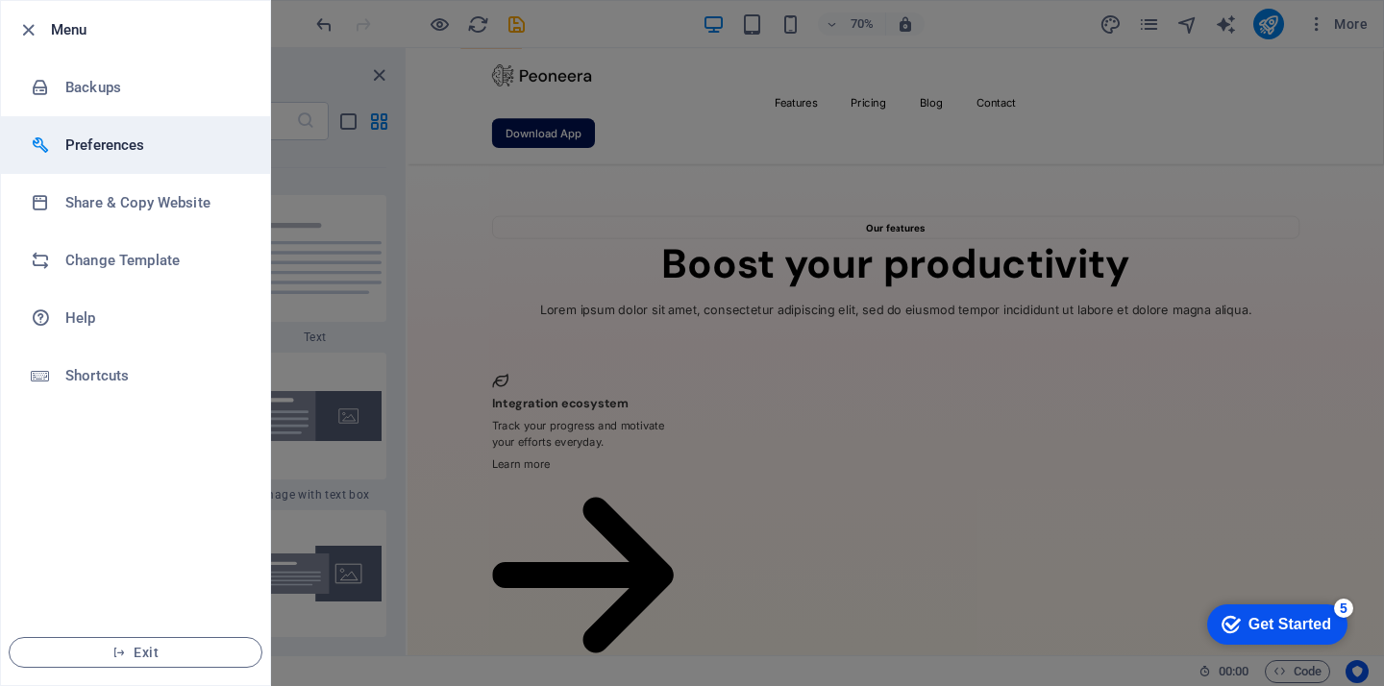
click at [92, 150] on h6 "Preferences" at bounding box center [154, 145] width 178 height 23
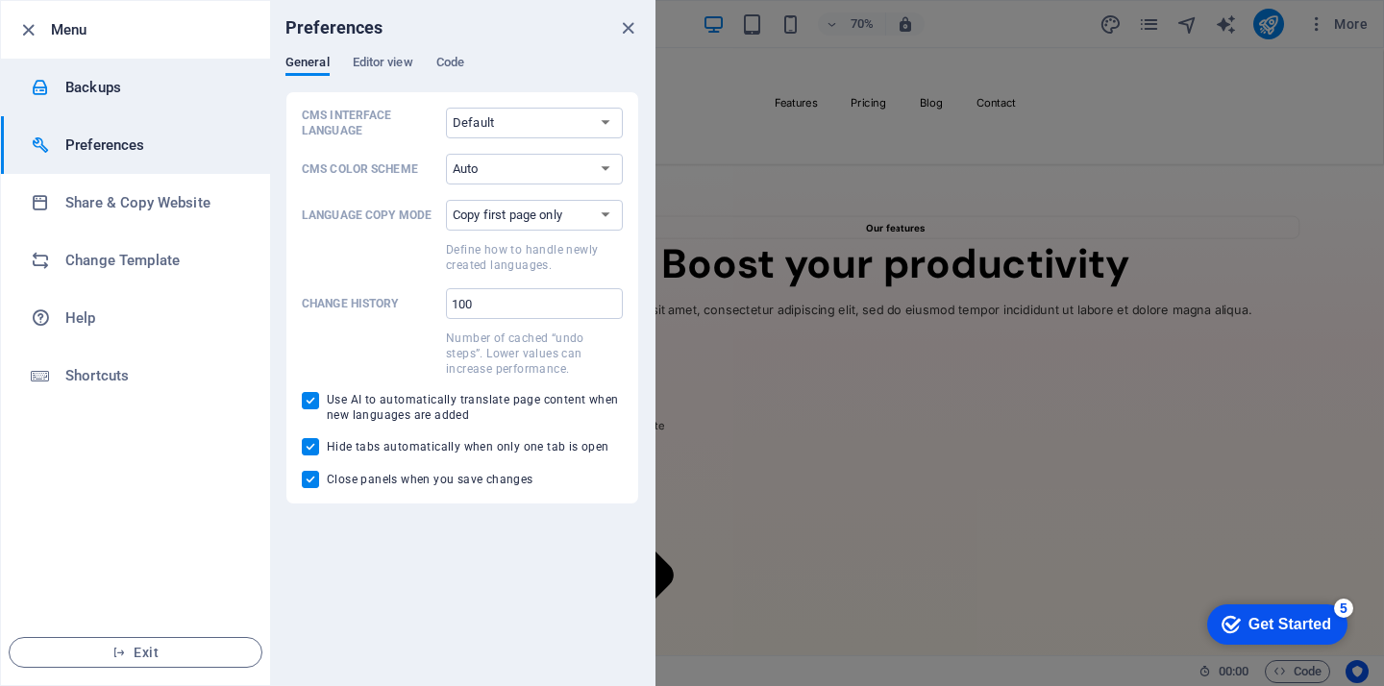
click at [126, 92] on h6 "Backups" at bounding box center [154, 87] width 178 height 23
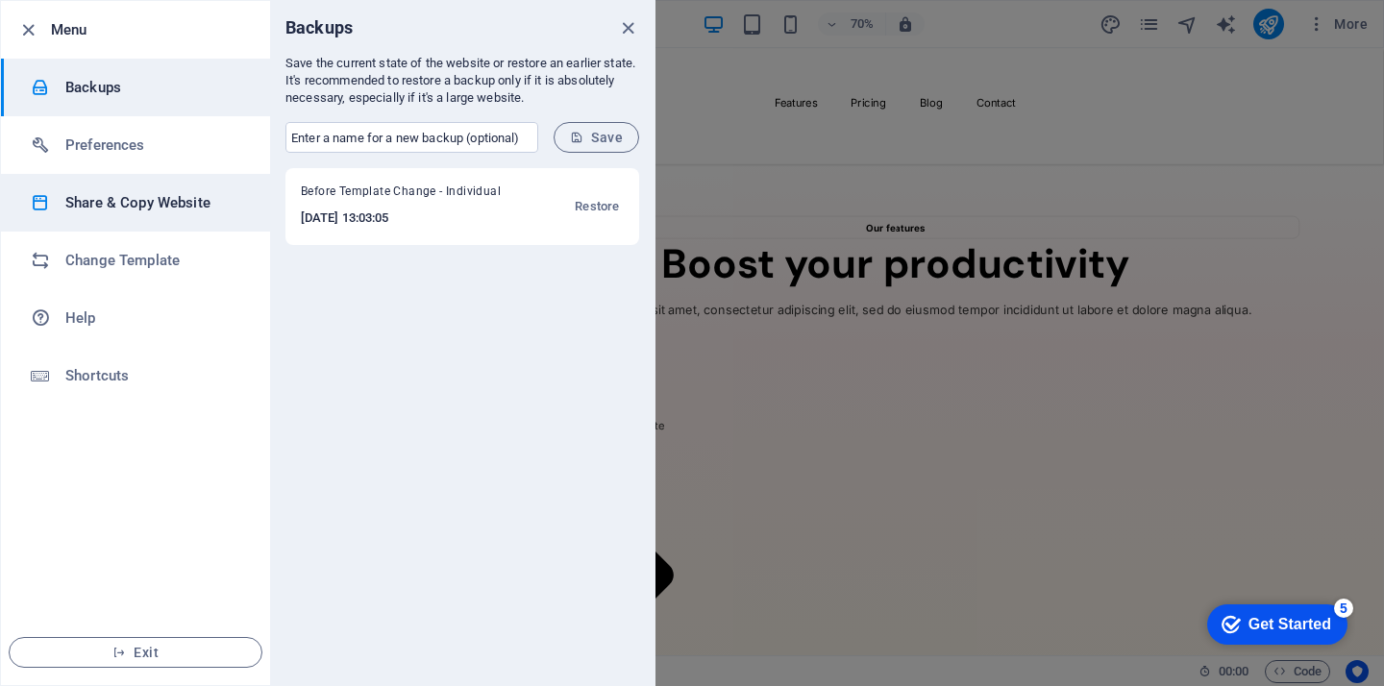
click at [125, 205] on h6 "Share & Copy Website" at bounding box center [154, 202] width 178 height 23
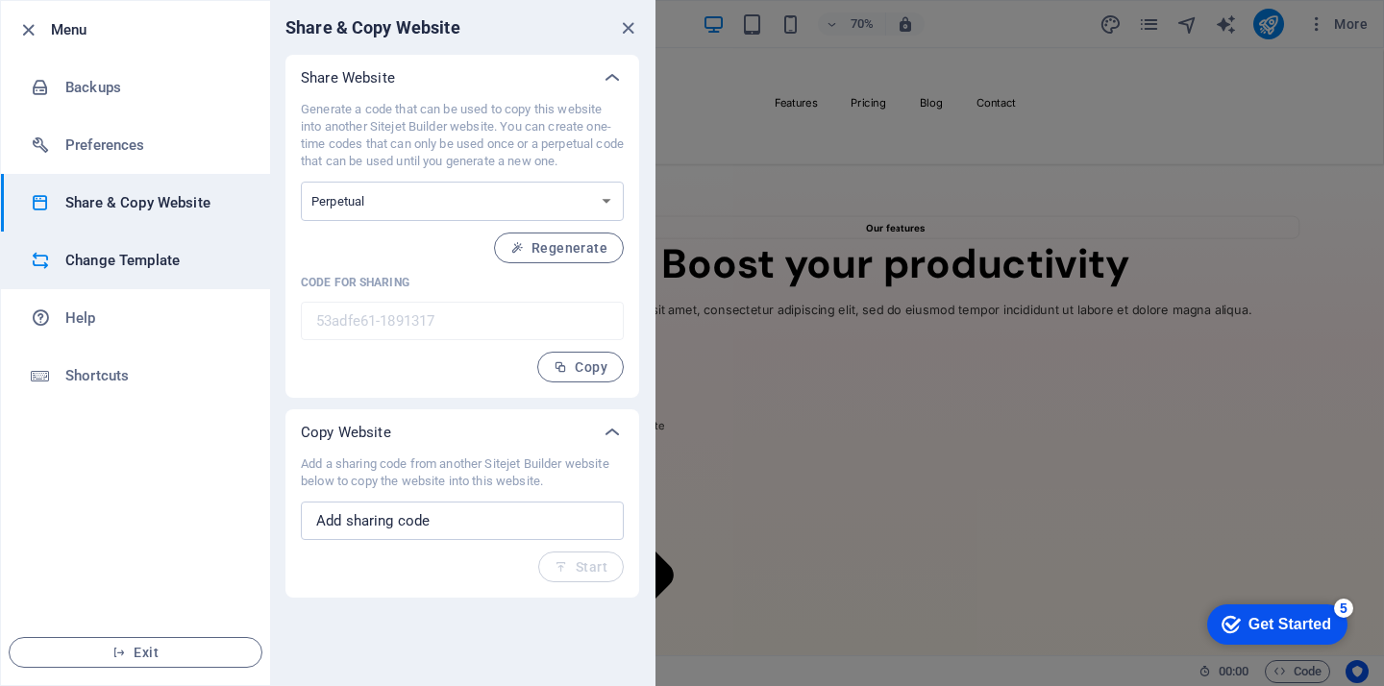
click at [122, 271] on h6 "Change Template" at bounding box center [154, 260] width 178 height 23
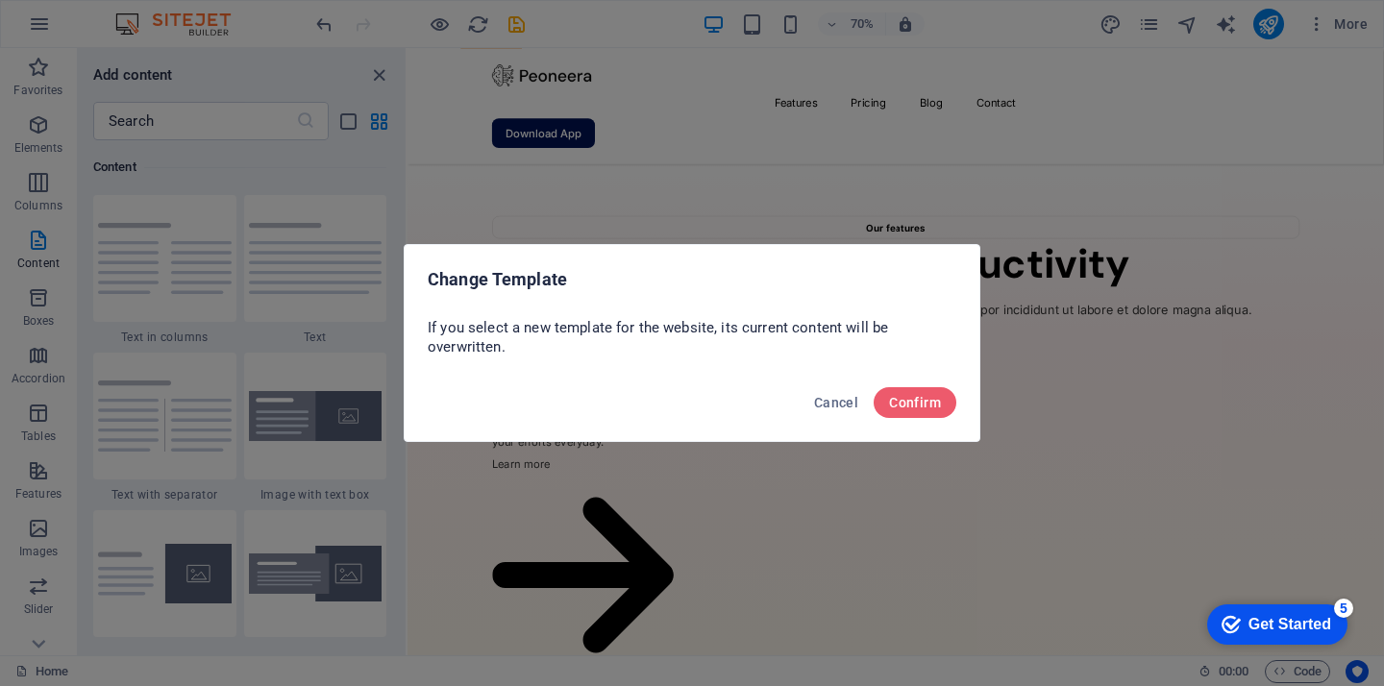
click at [52, 27] on div "Change Template If you select a new template for the website, its current conte…" at bounding box center [692, 343] width 1384 height 686
click at [839, 395] on span "Cancel" at bounding box center [836, 402] width 44 height 15
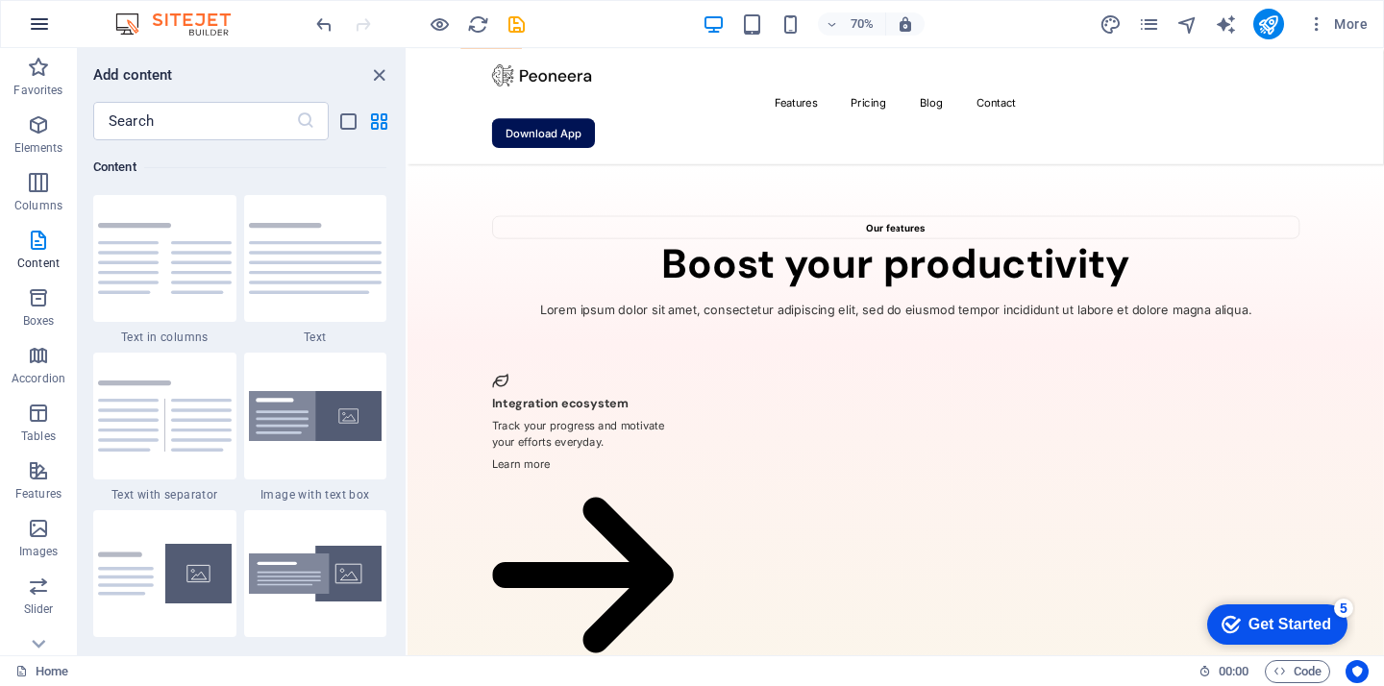
click at [33, 30] on icon "button" at bounding box center [39, 23] width 23 height 23
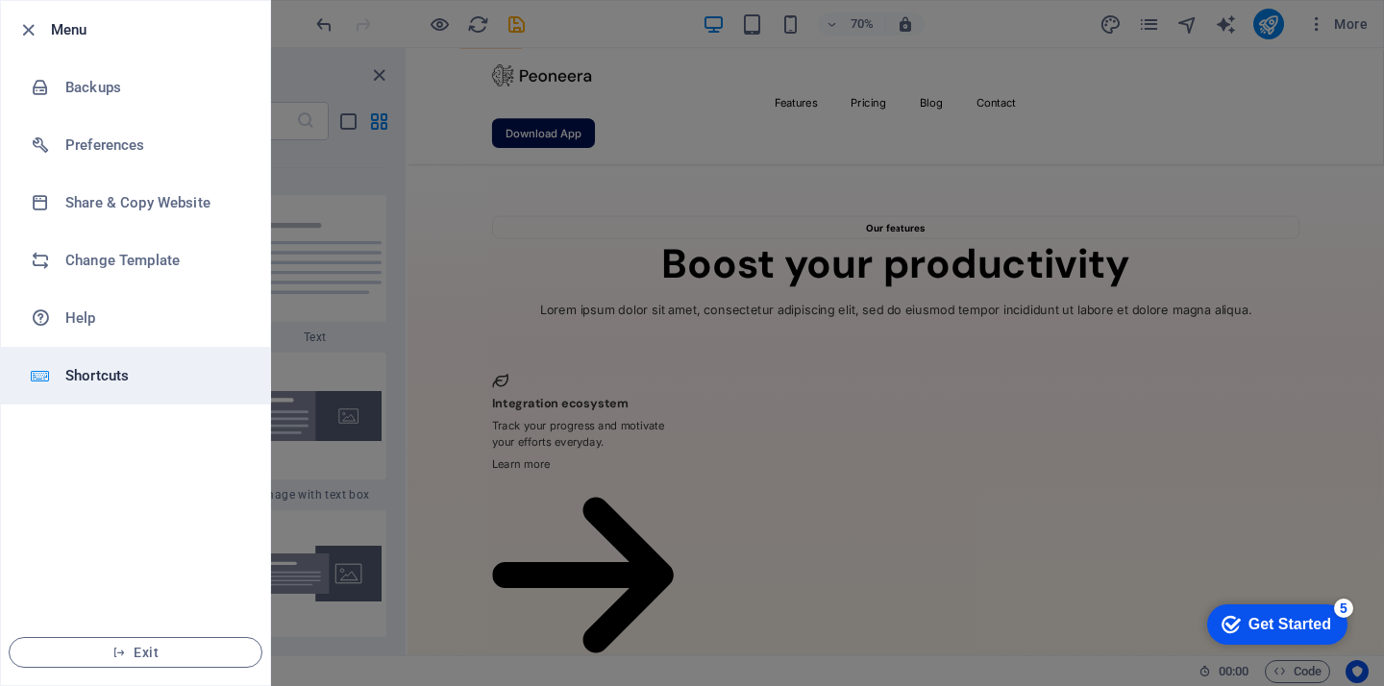
click at [98, 381] on h6 "Shortcuts" at bounding box center [154, 375] width 178 height 23
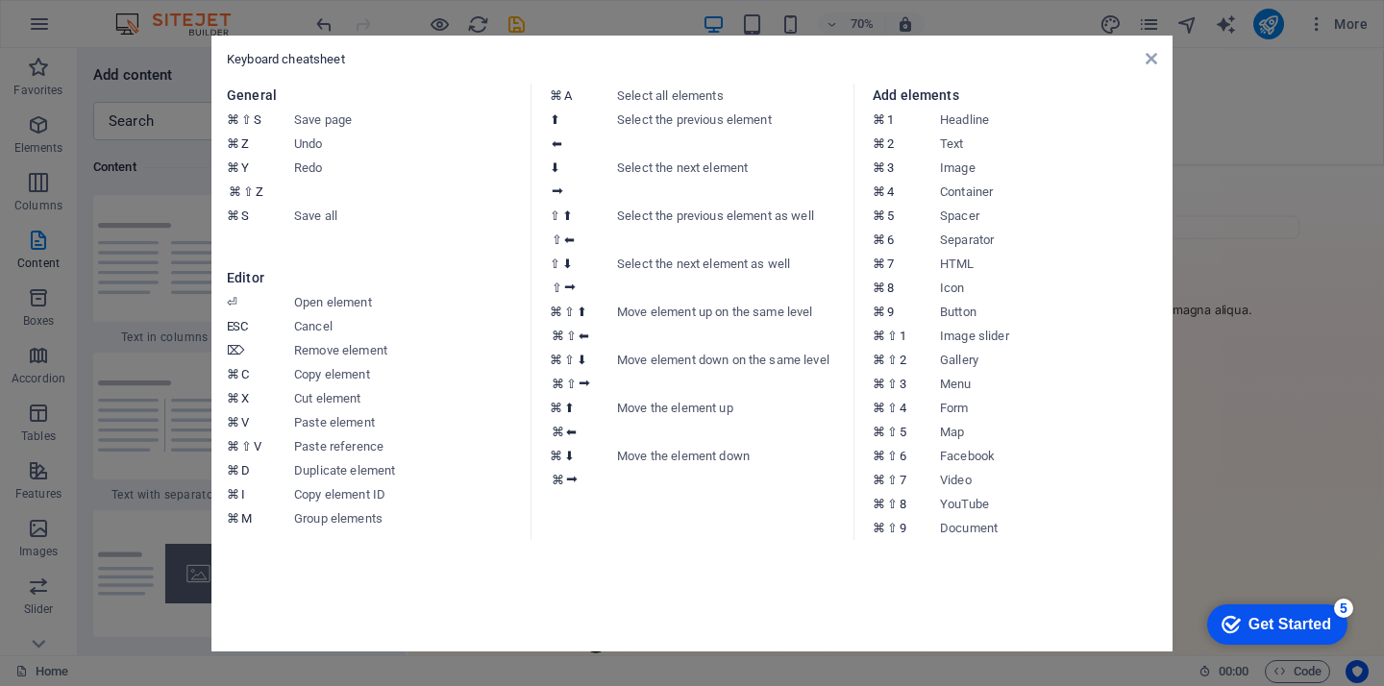
click at [1158, 58] on div "Keyboard cheatsheet General ⌘ ⇧ S Save page ⌘ Z Undo ⌘ Y ⌘ ⇧ Z Redo ⌘ S Save al…" at bounding box center [691, 344] width 961 height 616
click at [1146, 60] on icon at bounding box center [1152, 58] width 12 height 15
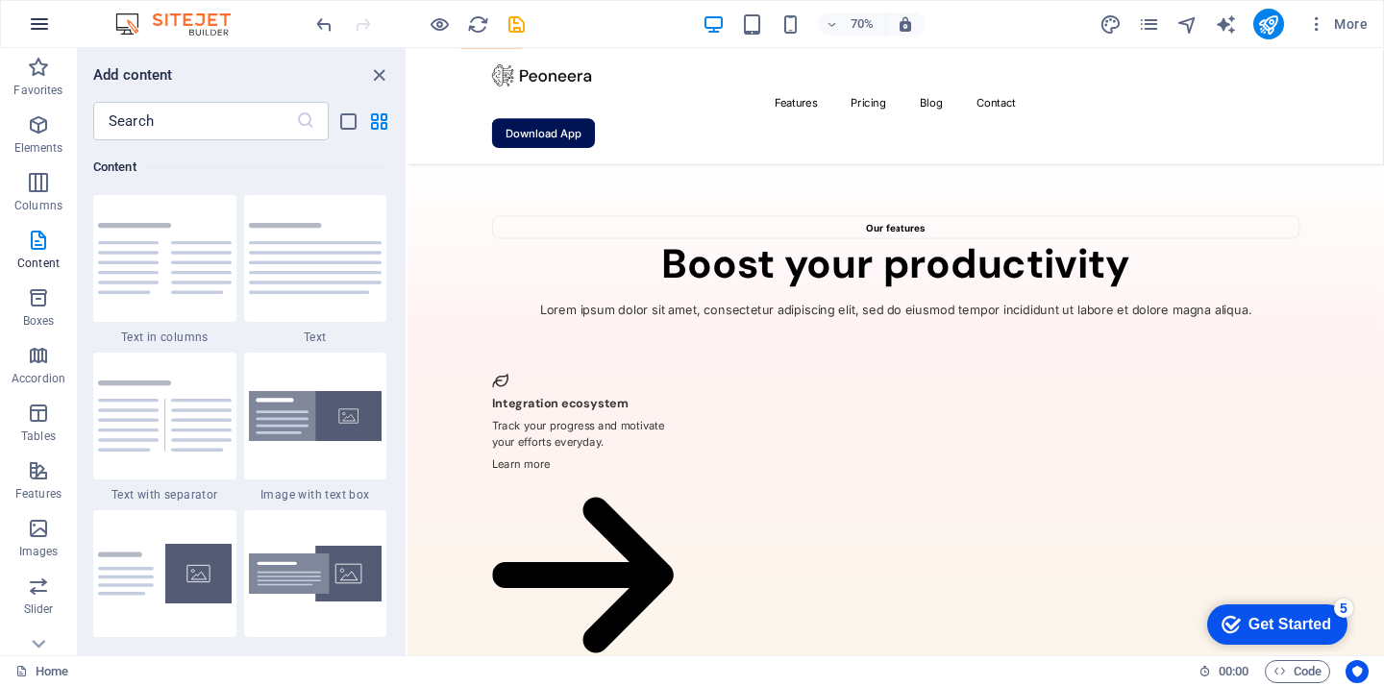
click at [42, 25] on icon "button" at bounding box center [39, 23] width 23 height 23
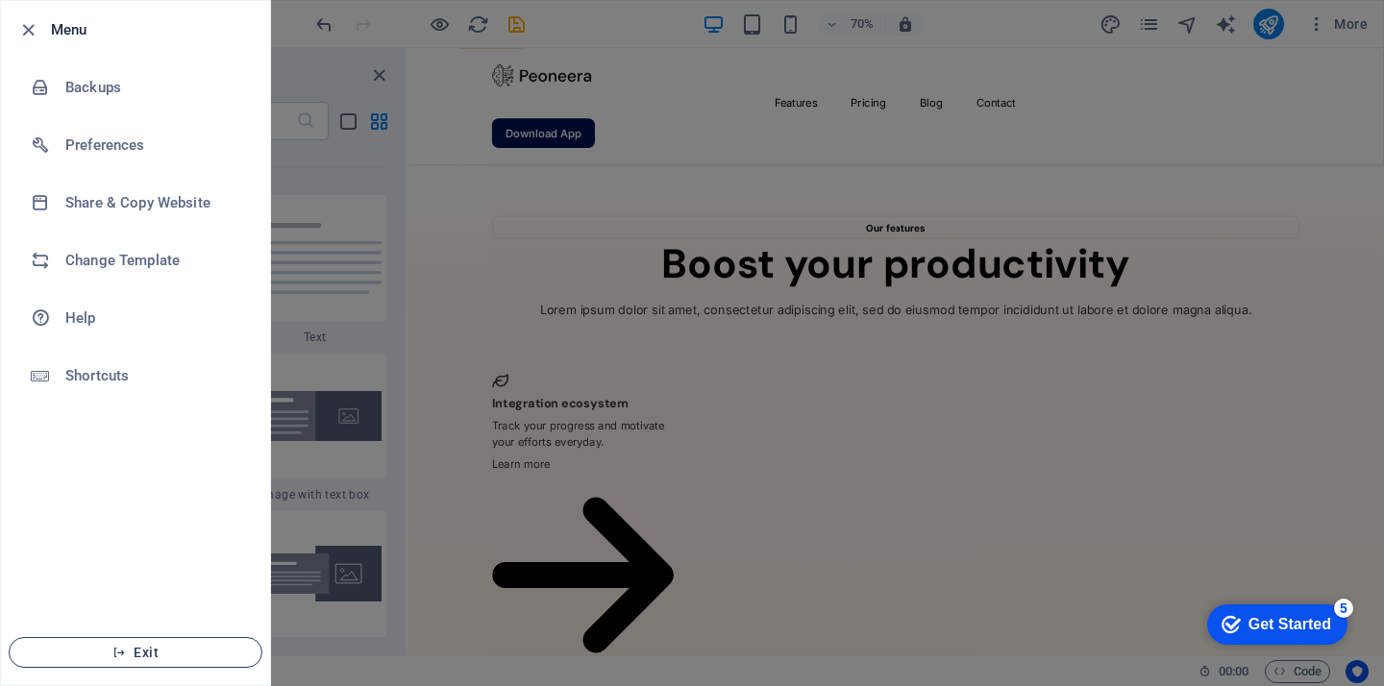
click at [135, 648] on span "Exit" at bounding box center [135, 652] width 221 height 15
